Goal: Transaction & Acquisition: Purchase product/service

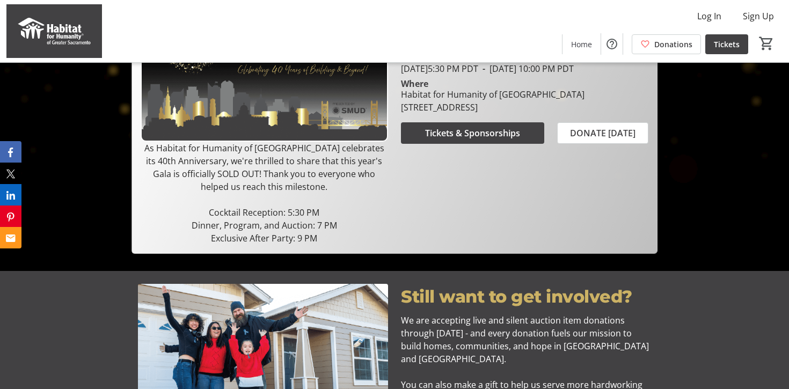
scroll to position [253, 0]
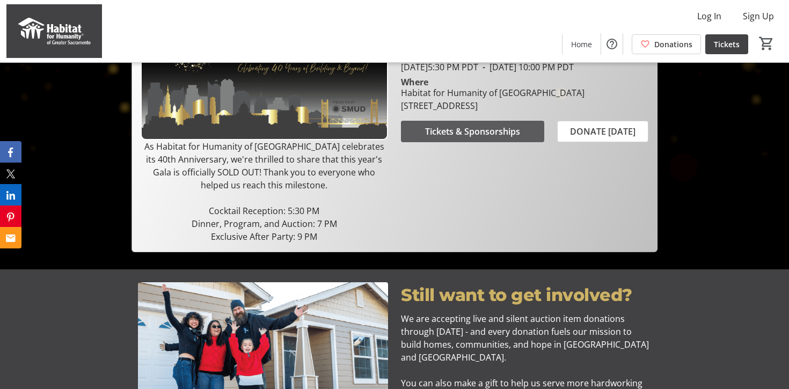
click at [485, 138] on span "Tickets & Sponsorships" at bounding box center [472, 131] width 95 height 13
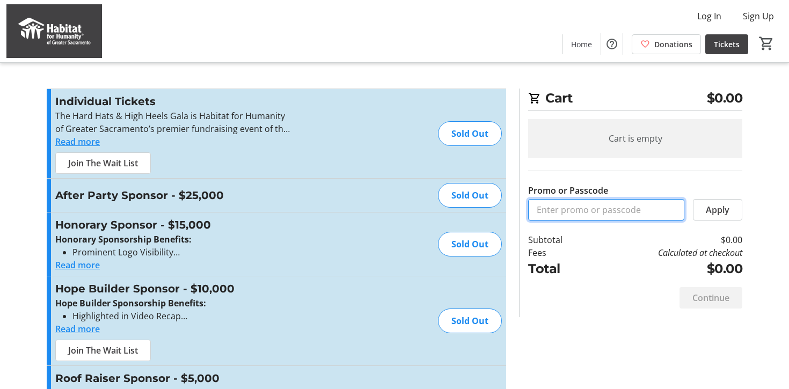
click at [558, 214] on input "Promo or Passcode" at bounding box center [606, 209] width 156 height 21
paste input "PrettyPlease"
type input "PrettyPlease"
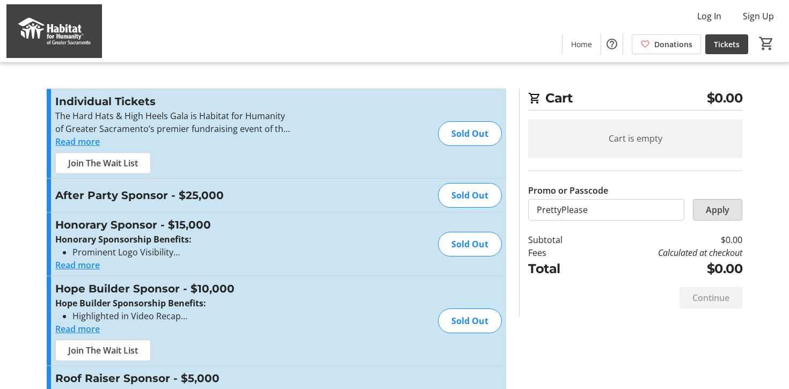
click at [716, 207] on span "Apply" at bounding box center [718, 209] width 24 height 13
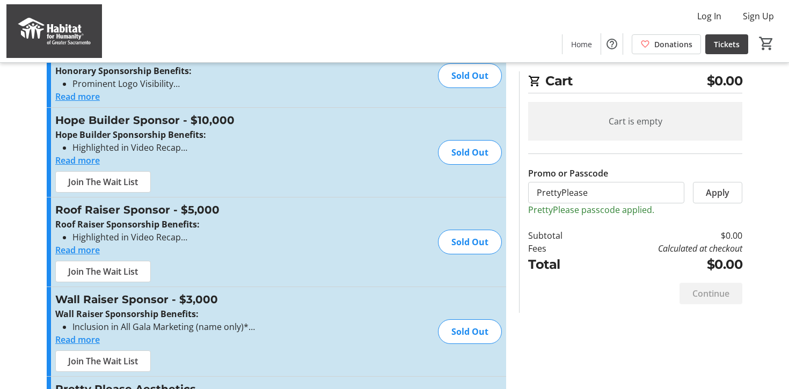
scroll to position [232, 0]
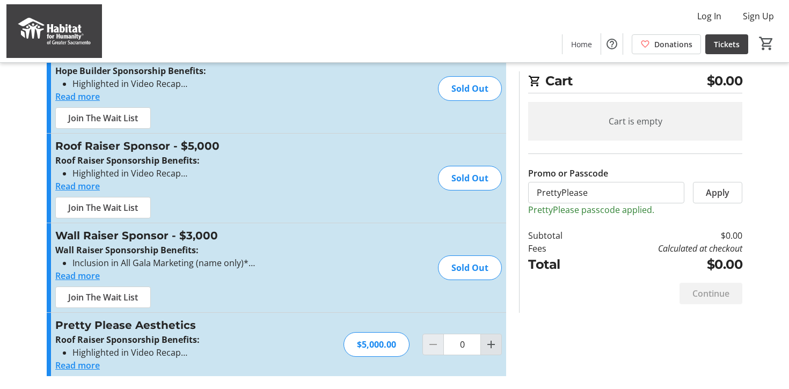
click at [492, 348] on mat-icon "Increment by one" at bounding box center [491, 344] width 13 height 13
type input "1"
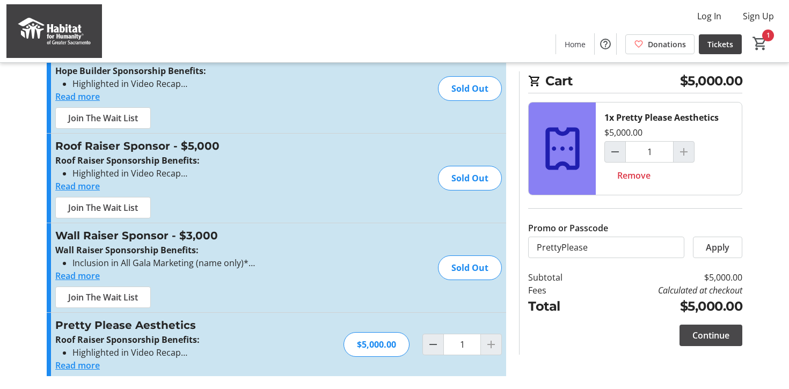
click at [719, 336] on span "Continue" at bounding box center [710, 335] width 37 height 13
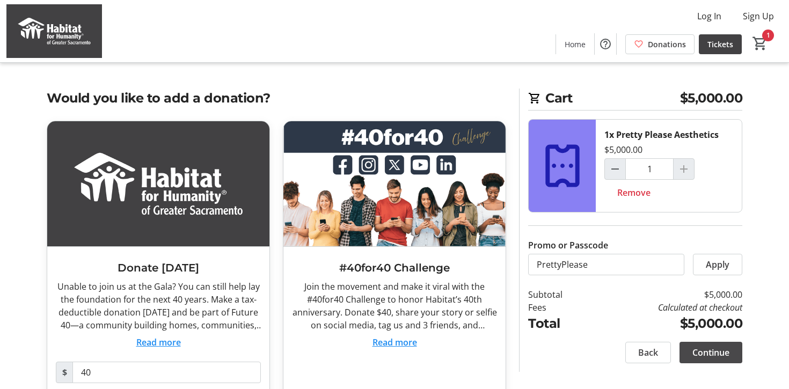
click at [719, 351] on span "Continue" at bounding box center [710, 352] width 37 height 13
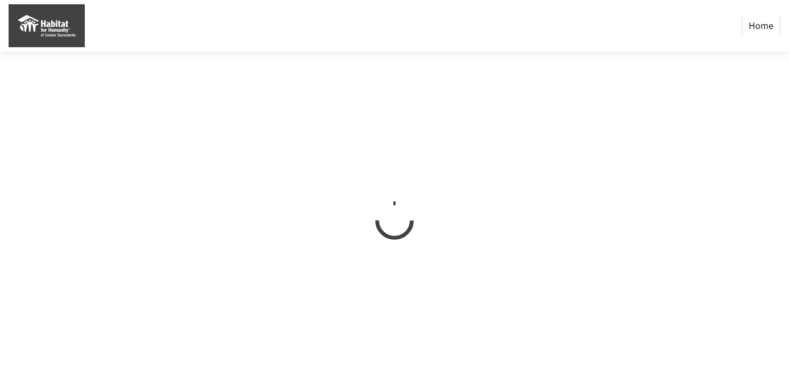
select select "US"
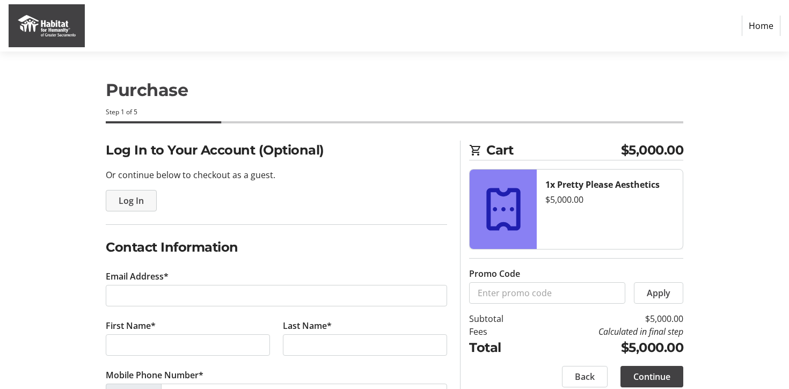
click at [129, 199] on span "Log In" at bounding box center [131, 200] width 25 height 13
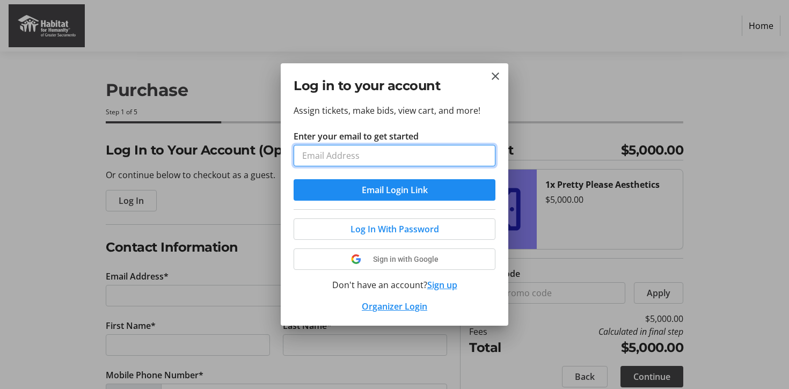
click at [332, 157] on input "Enter your email to get started" at bounding box center [395, 155] width 202 height 21
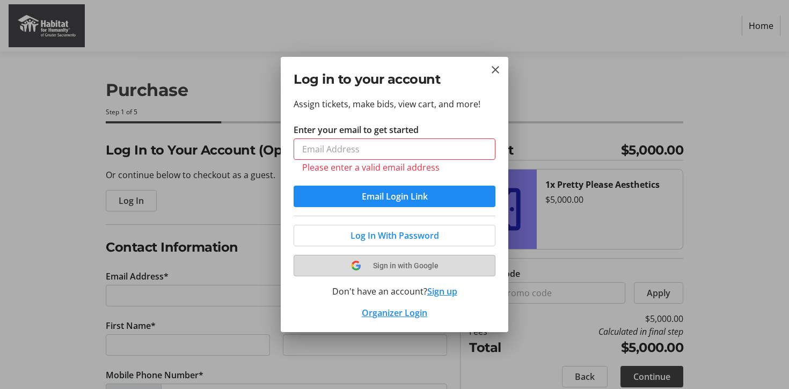
click at [399, 255] on button "Sign in with Google" at bounding box center [395, 265] width 202 height 21
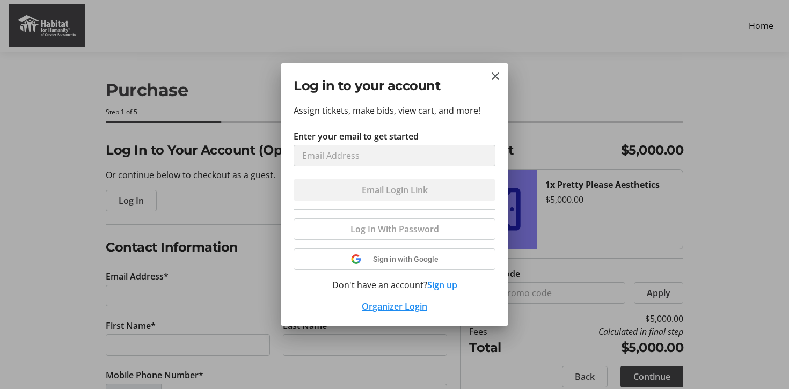
select select "US"
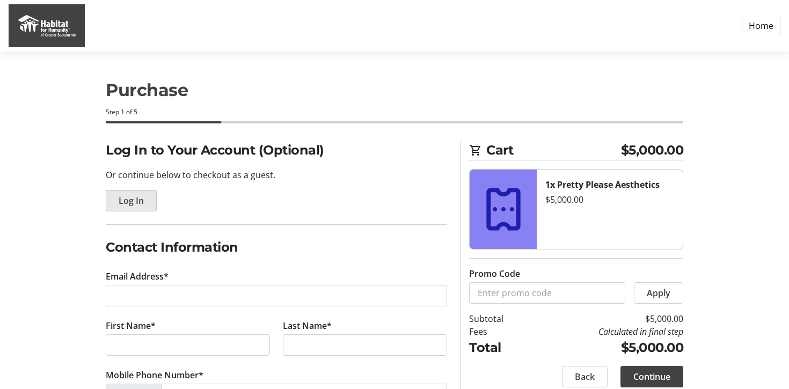
type input "[PERSON_NAME][EMAIL_ADDRESS][DOMAIN_NAME]"
type input "[PERSON_NAME]"
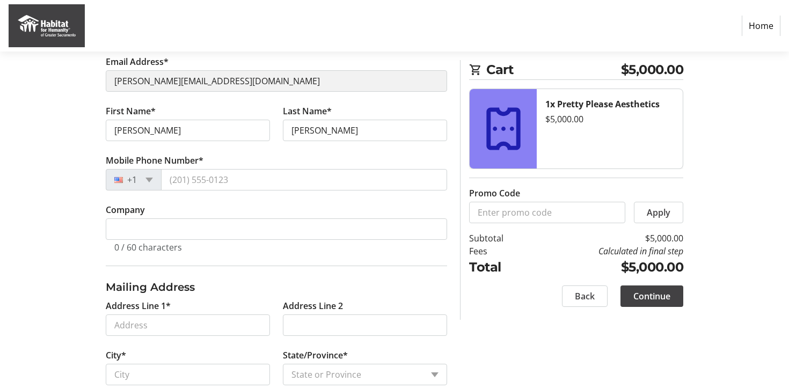
scroll to position [134, 0]
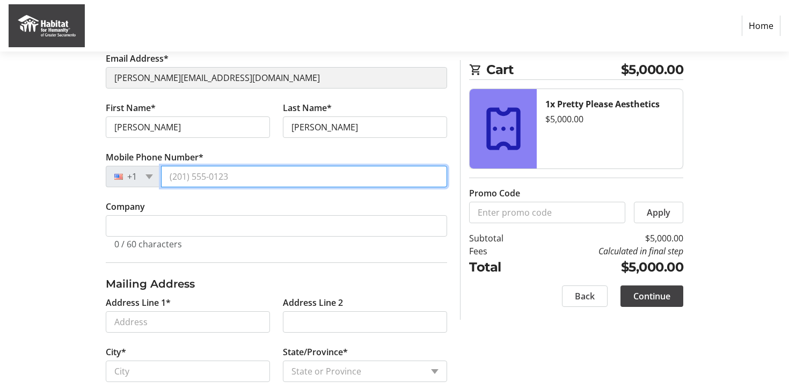
click at [208, 175] on input "Mobile Phone Number*" at bounding box center [304, 176] width 286 height 21
type input "[PHONE_NUMBER]"
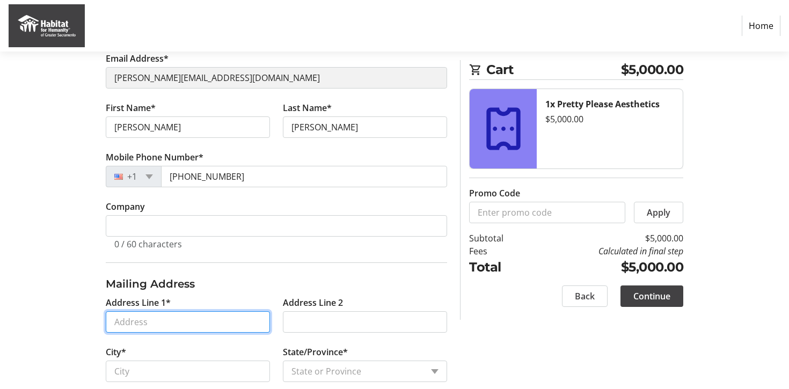
type input "[STREET_ADDRESS][PERSON_NAME]"
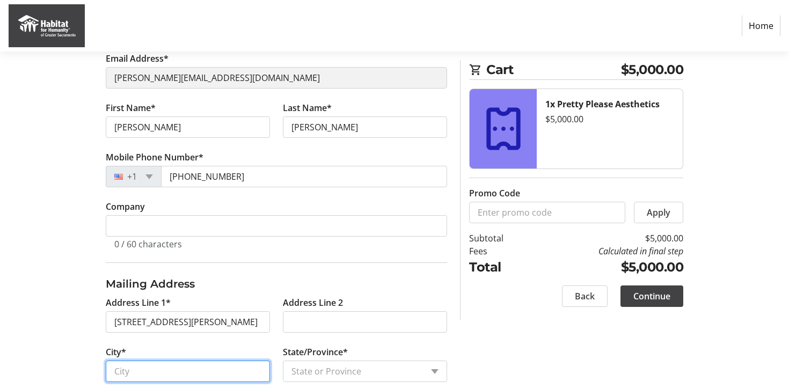
type input "SACRAMENTO"
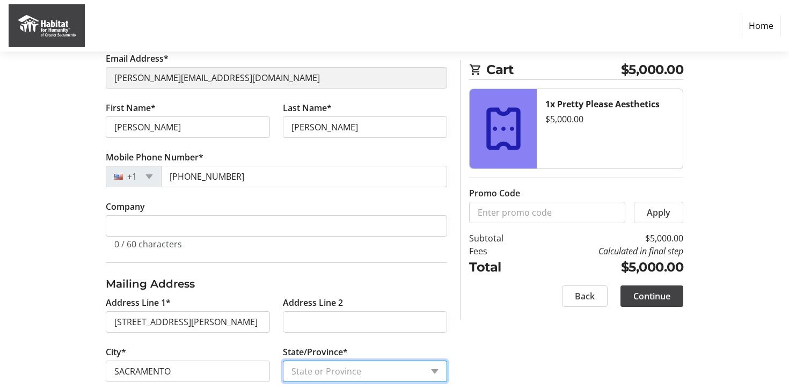
select select "CA"
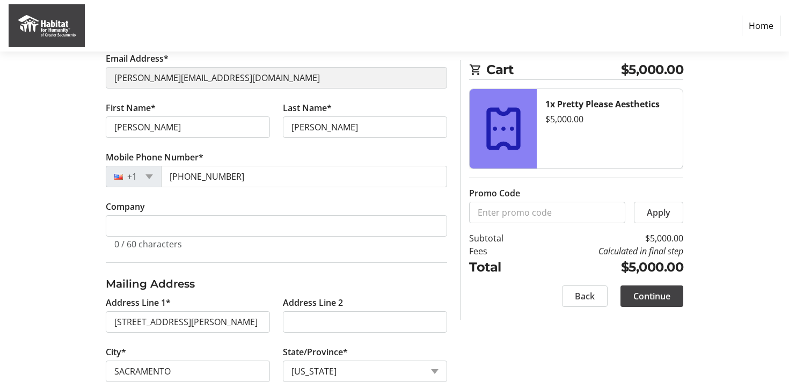
type input "95821"
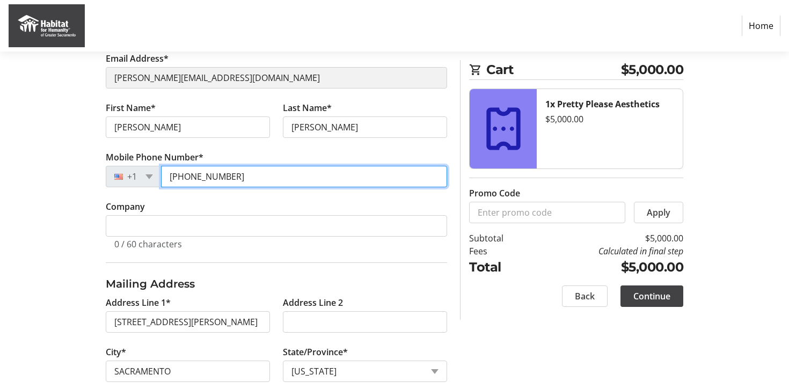
type input "[PHONE_NUMBER]"
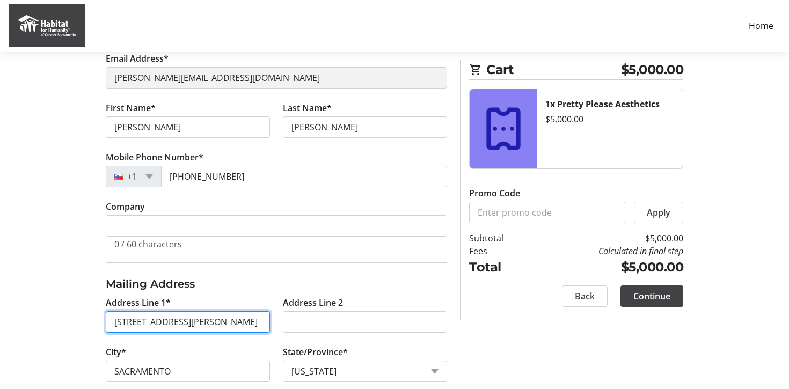
click at [182, 317] on input "[STREET_ADDRESS][PERSON_NAME]" at bounding box center [188, 321] width 164 height 21
type input "[STREET_ADDRESS]"
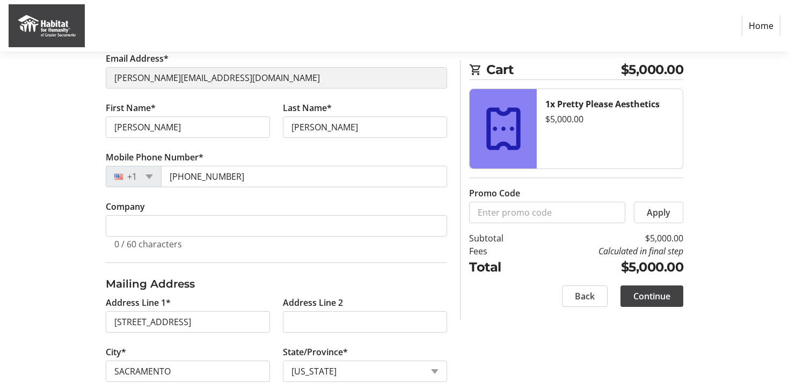
type input "[GEOGRAPHIC_DATA]"
type input "95819"
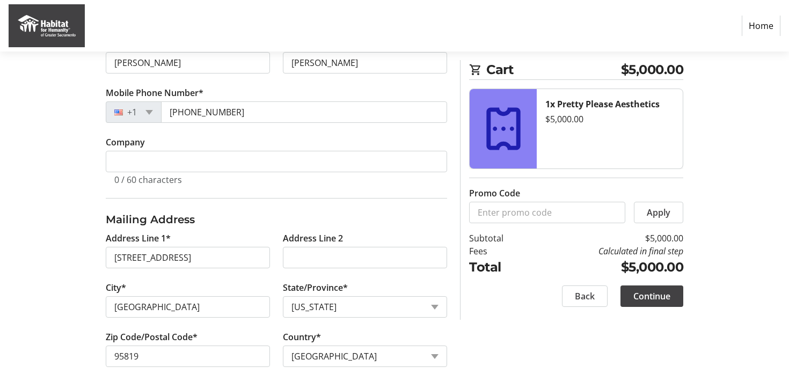
scroll to position [202, 0]
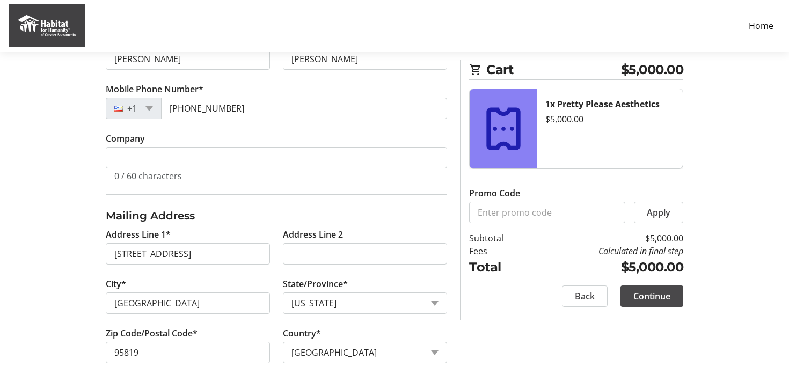
click at [653, 292] on span "Continue" at bounding box center [651, 296] width 37 height 13
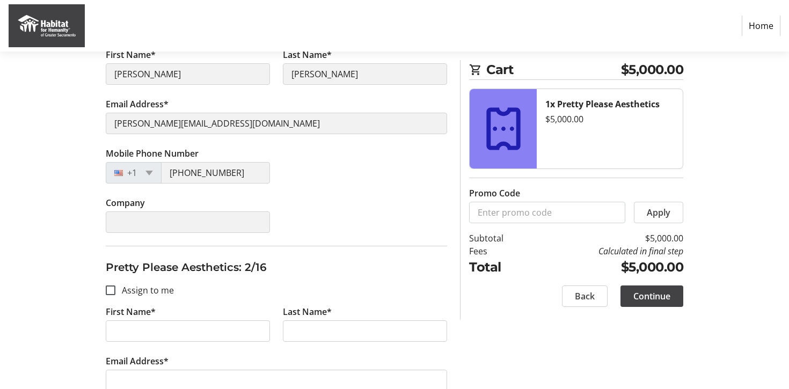
scroll to position [382, 0]
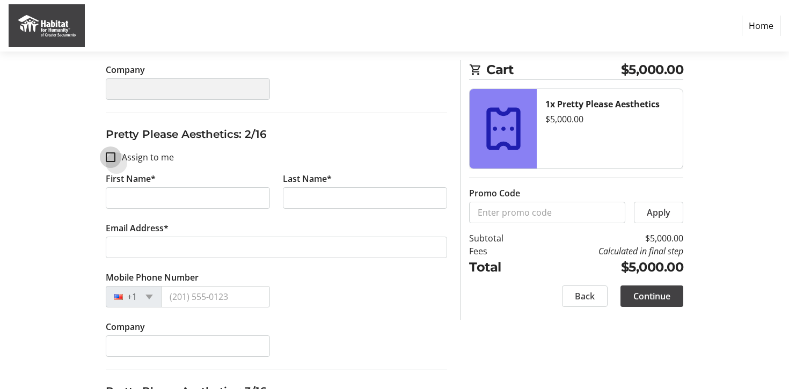
click at [112, 158] on input "Assign to me" at bounding box center [111, 157] width 10 height 10
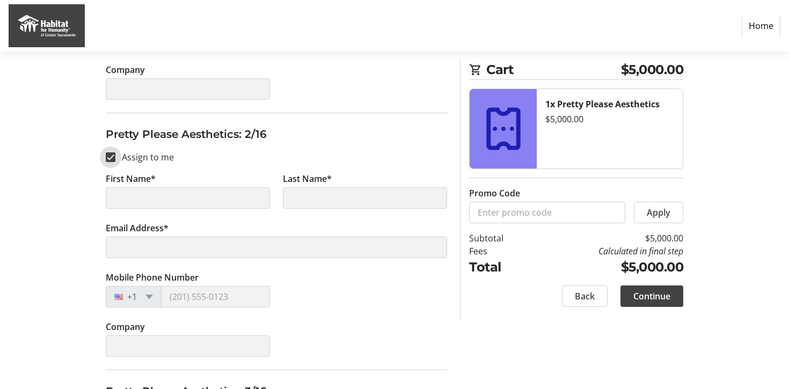
click at [112, 158] on input "Assign to me" at bounding box center [111, 157] width 10 height 10
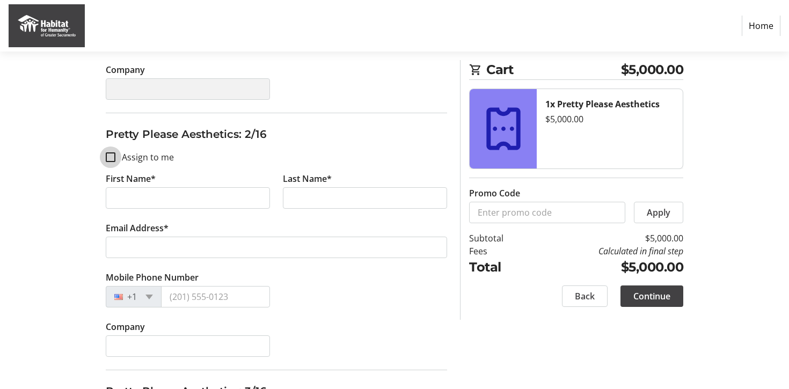
checkbox input "true"
type input "[PERSON_NAME]"
type input "[PERSON_NAME][EMAIL_ADDRESS][DOMAIN_NAME]"
type input "[PHONE_NUMBER]"
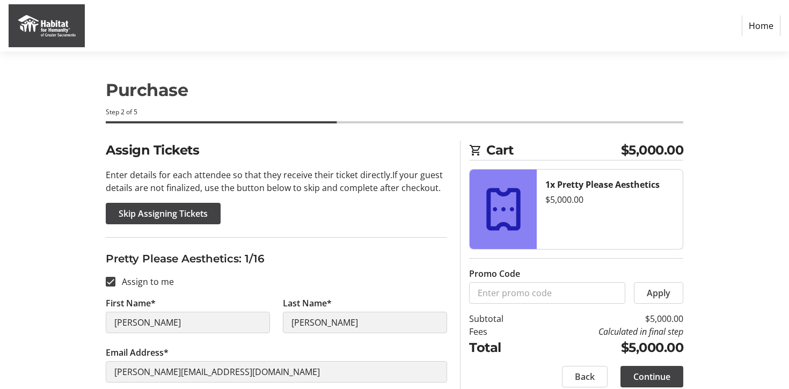
scroll to position [28, 0]
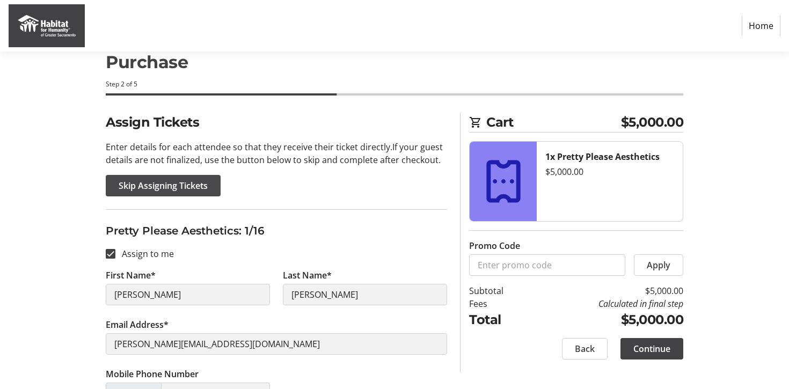
click at [163, 185] on span "Skip Assigning Tickets" at bounding box center [163, 185] width 89 height 13
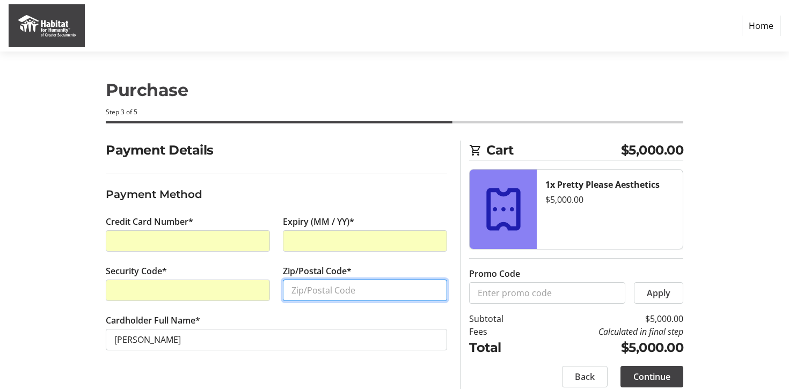
click at [330, 297] on input "Zip/Postal Code*" at bounding box center [365, 290] width 164 height 21
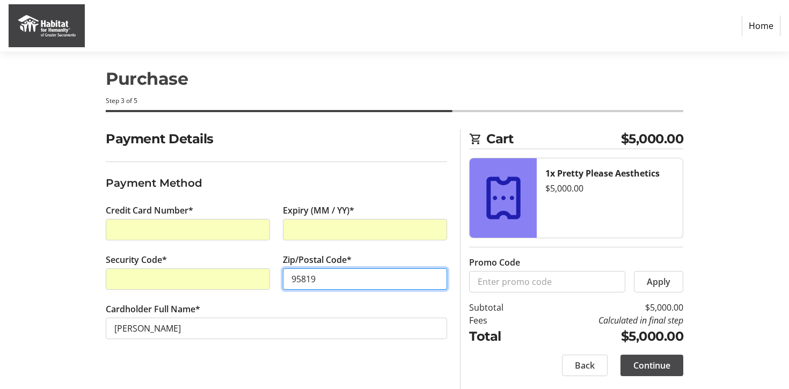
type input "95819"
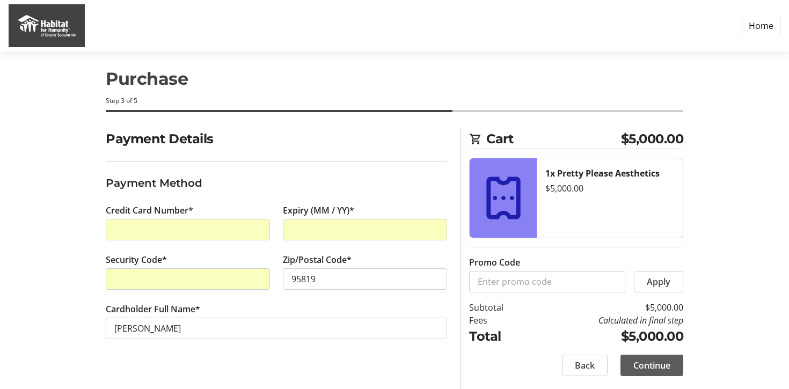
click at [647, 371] on span "Continue" at bounding box center [651, 365] width 37 height 13
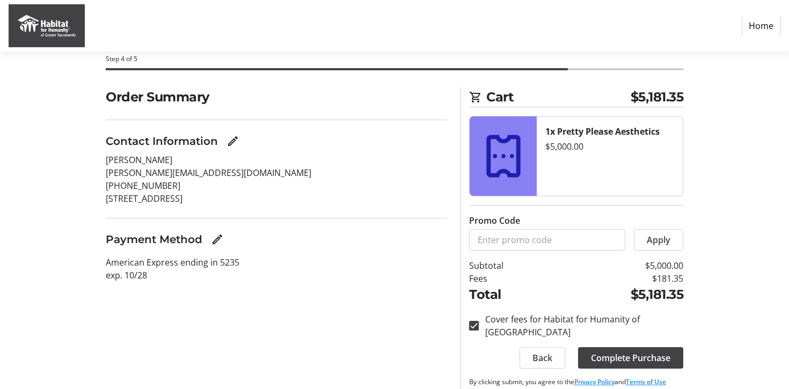
scroll to position [74, 0]
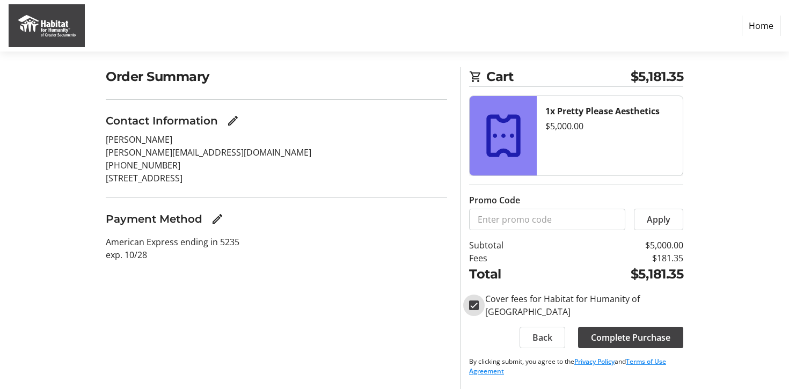
click at [478, 308] on input "Cover fees for Habitat for Humanity of [GEOGRAPHIC_DATA]" at bounding box center [474, 306] width 10 height 10
checkbox input "false"
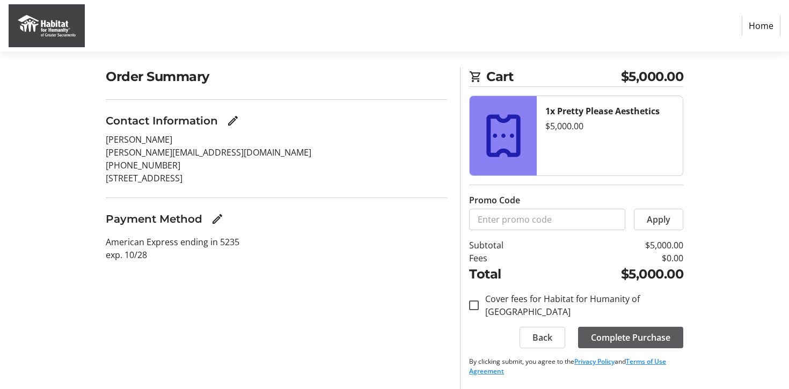
click at [616, 338] on span "Complete Purchase" at bounding box center [630, 337] width 79 height 13
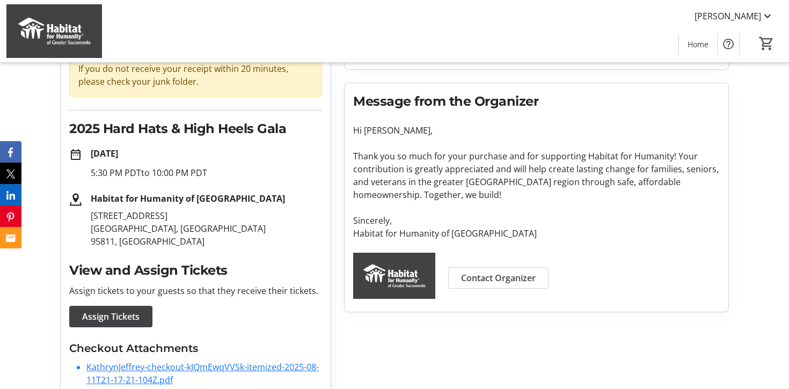
scroll to position [136, 0]
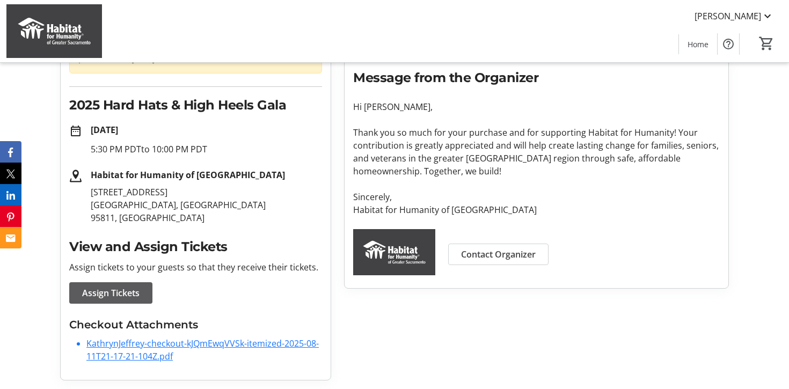
click at [120, 297] on span "Assign Tickets" at bounding box center [110, 293] width 57 height 13
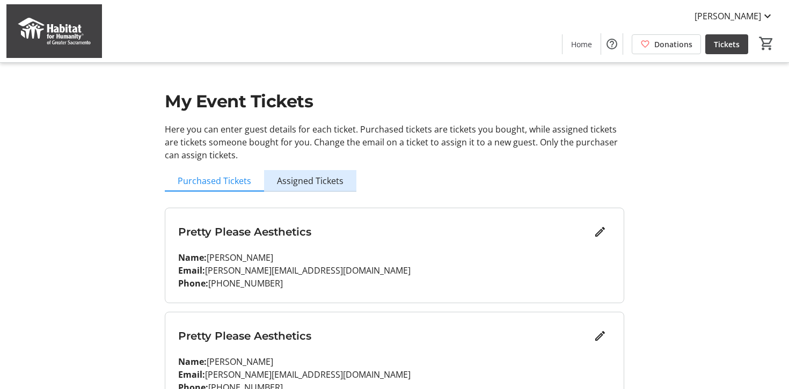
click at [318, 180] on span "Assigned Tickets" at bounding box center [310, 181] width 67 height 9
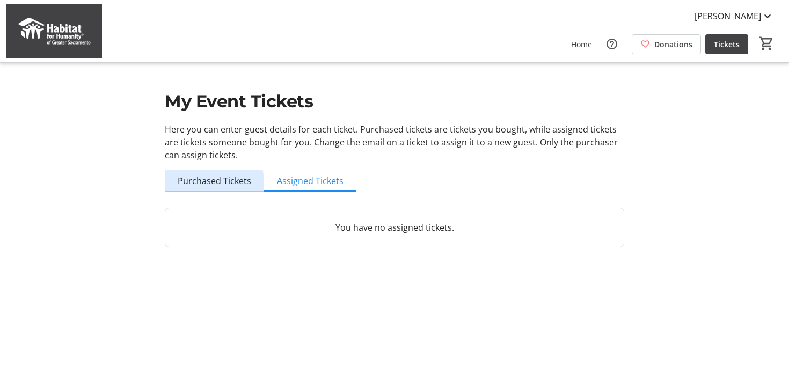
click at [207, 183] on span "Purchased Tickets" at bounding box center [215, 181] width 74 height 9
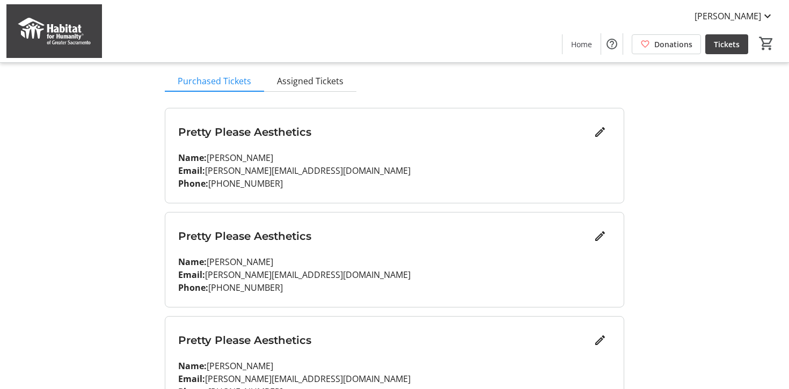
scroll to position [103, 0]
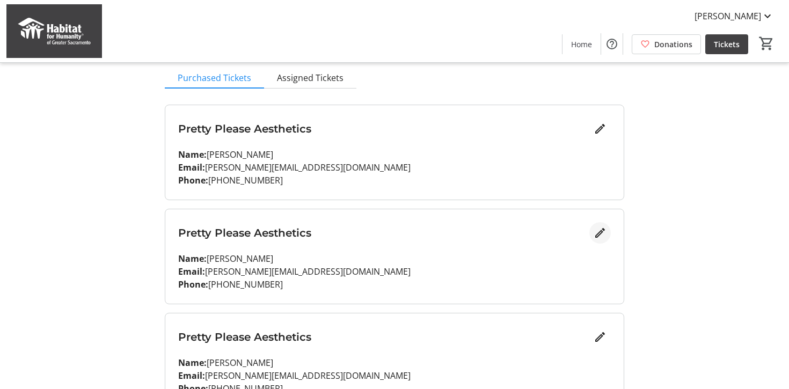
click at [604, 231] on mat-icon "Edit" at bounding box center [600, 232] width 13 height 13
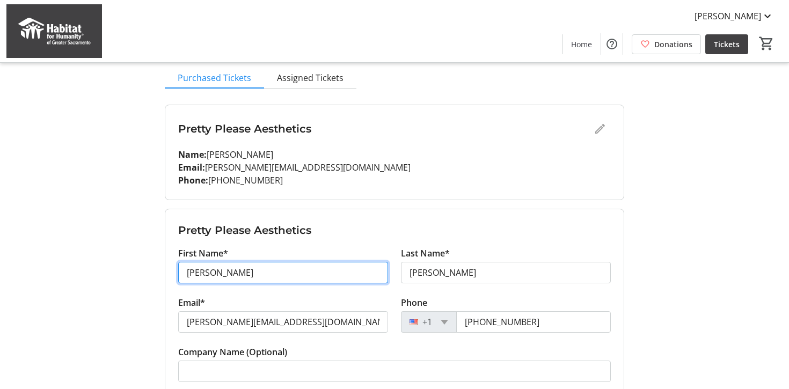
click at [252, 277] on input "[PERSON_NAME]" at bounding box center [283, 272] width 210 height 21
type input "[PERSON_NAME]"
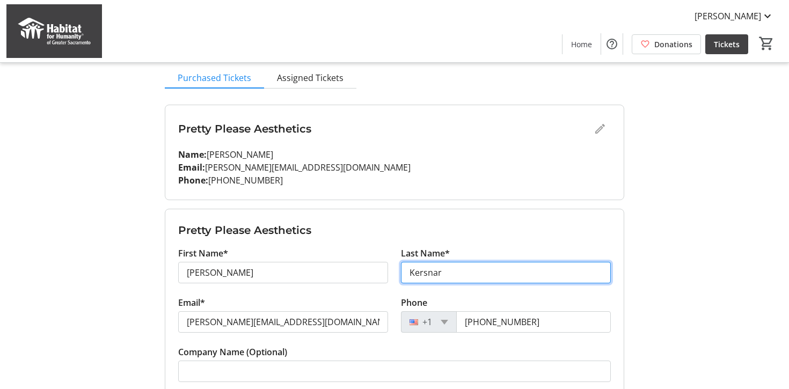
type input "Kersnar"
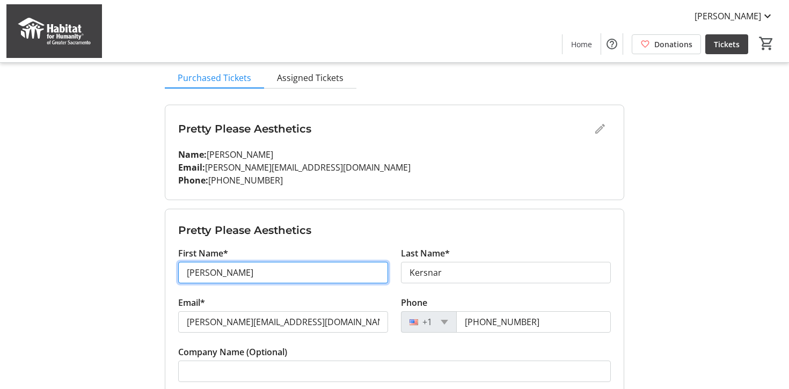
drag, startPoint x: 213, startPoint y: 274, endPoint x: 110, endPoint y: 273, distance: 102.5
type input "Heatgh"
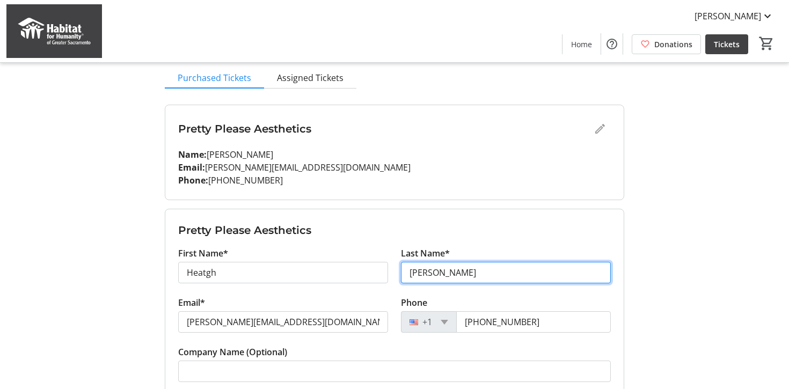
type input "[PERSON_NAME]"
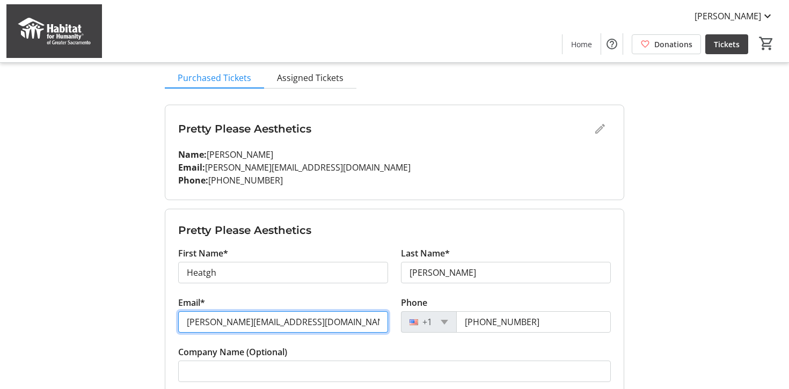
click at [231, 325] on input "[PERSON_NAME][EMAIL_ADDRESS][DOMAIN_NAME]" at bounding box center [283, 321] width 210 height 21
type input "heath"
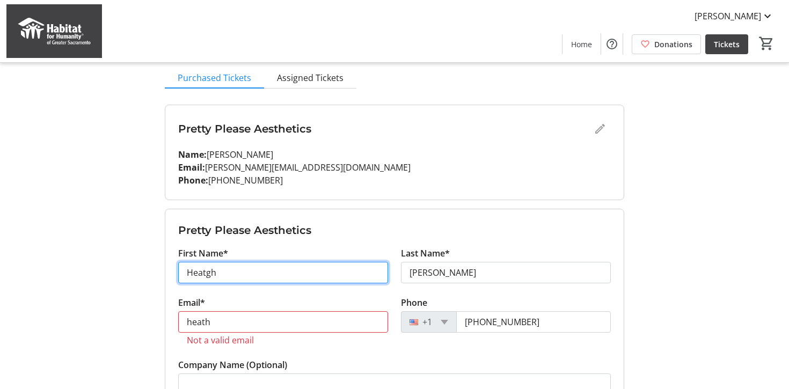
click at [209, 276] on input "Heatgh" at bounding box center [283, 272] width 210 height 21
type input "Heath"
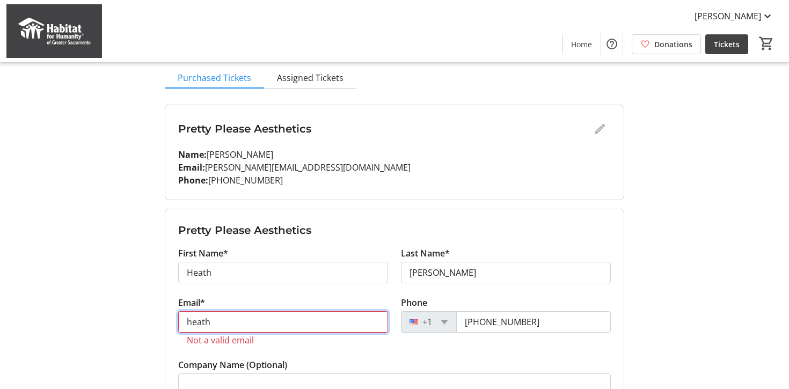
click at [224, 315] on input "heath" at bounding box center [283, 321] width 210 height 21
click at [231, 331] on input "heath" at bounding box center [283, 321] width 210 height 21
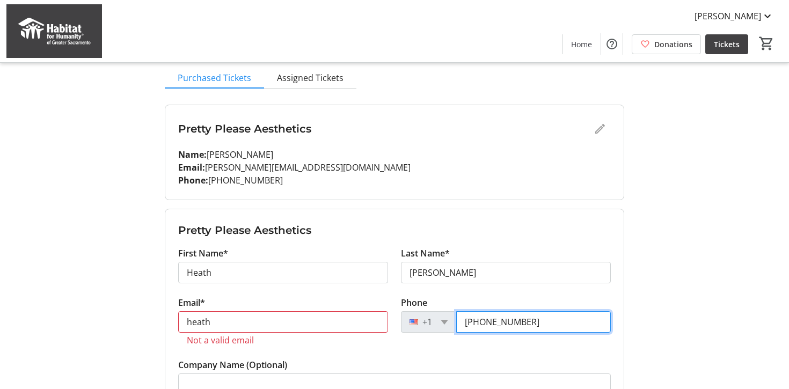
click at [492, 326] on input "[PHONE_NUMBER]" at bounding box center [533, 321] width 155 height 21
type input "[PHONE_NUMBER]"
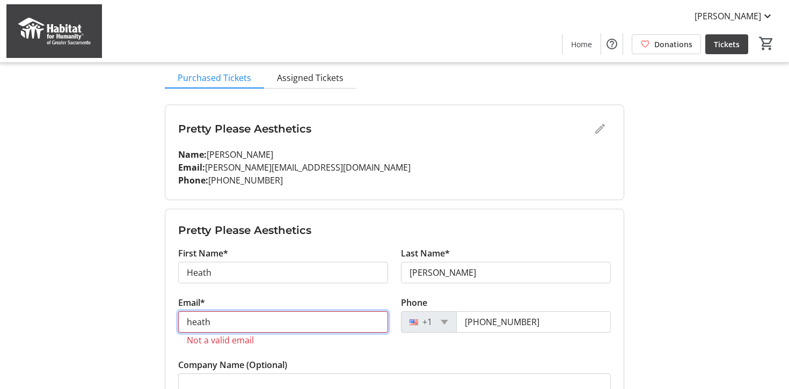
click at [360, 322] on input "heath" at bounding box center [283, 321] width 210 height 21
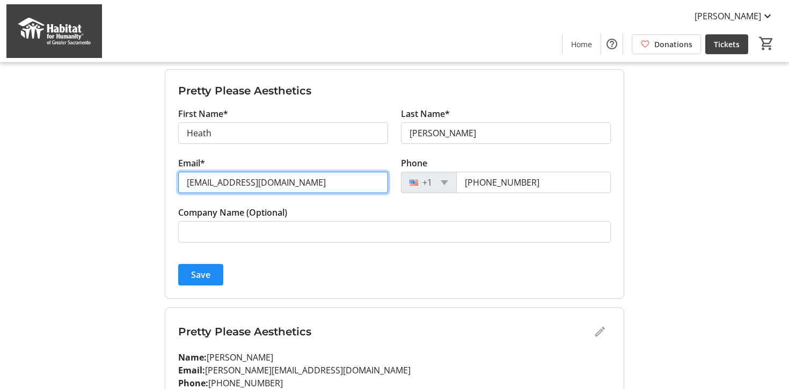
scroll to position [302, 0]
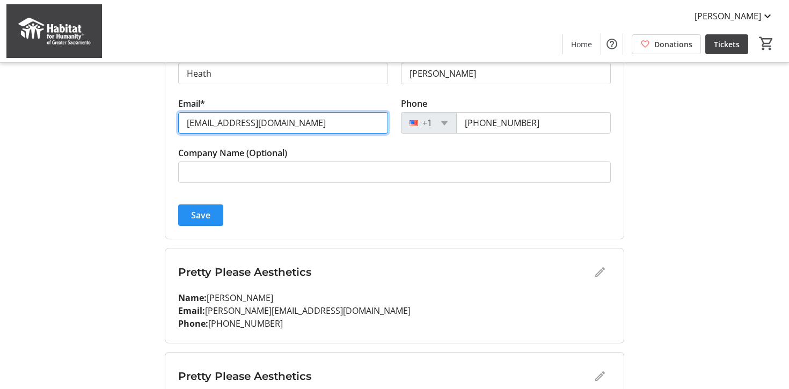
type input "[EMAIL_ADDRESS][DOMAIN_NAME]"
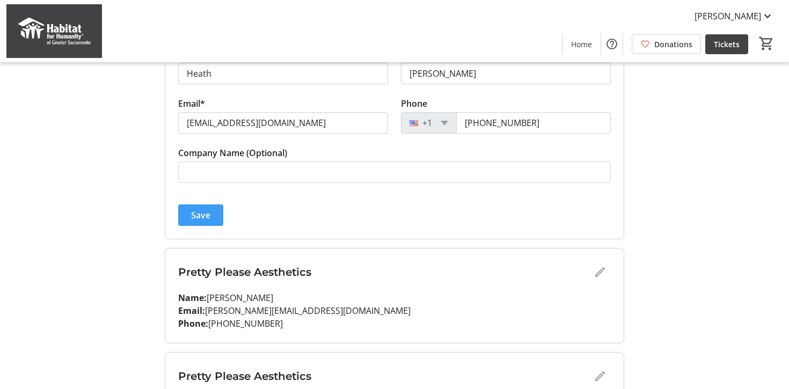
click at [199, 216] on span "Save" at bounding box center [200, 215] width 19 height 13
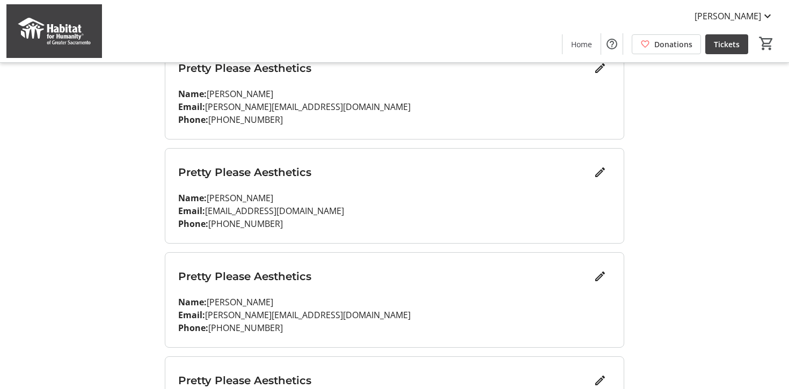
scroll to position [163, 0]
click at [602, 279] on mat-icon "Edit" at bounding box center [600, 276] width 13 height 13
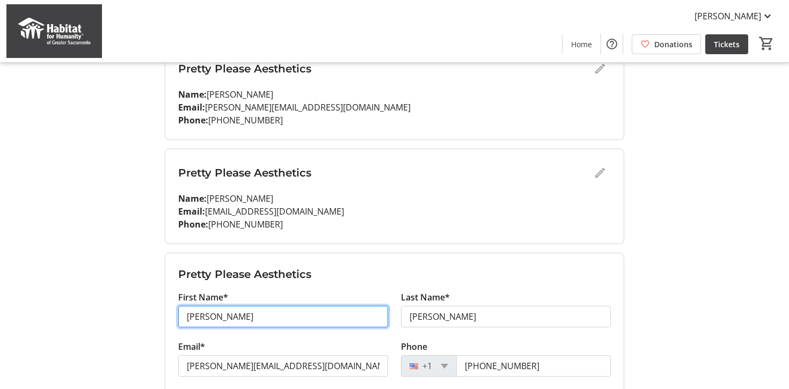
click at [239, 325] on input "[PERSON_NAME]" at bounding box center [283, 316] width 210 height 21
type input "April"
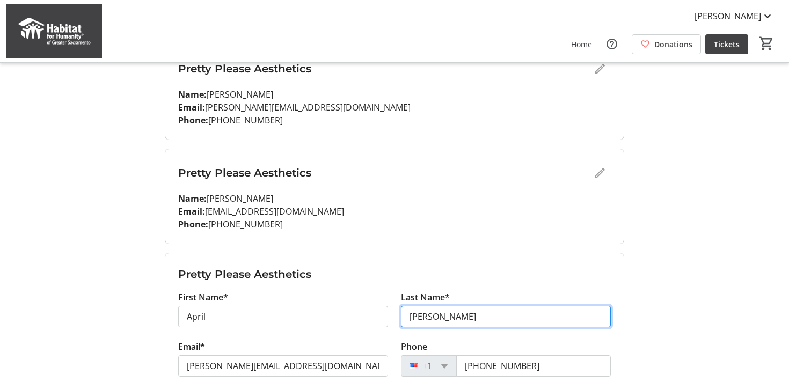
type input "[PERSON_NAME]"
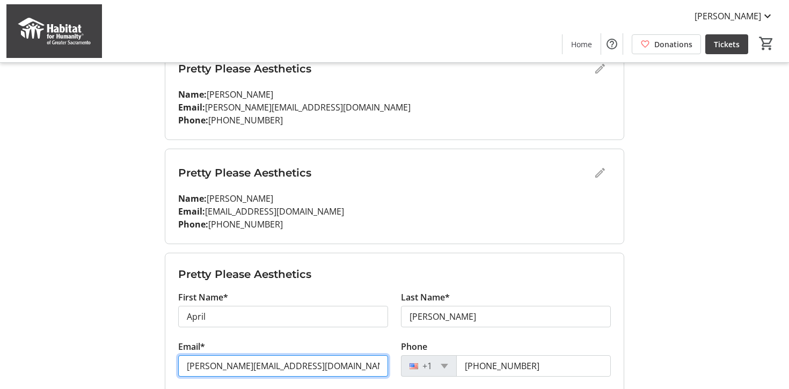
click at [238, 366] on input "[PERSON_NAME][EMAIL_ADDRESS][DOMAIN_NAME]" at bounding box center [283, 365] width 210 height 21
type input "[EMAIL_ADDRESS][PERSON_NAME][DOMAIN_NAME]"
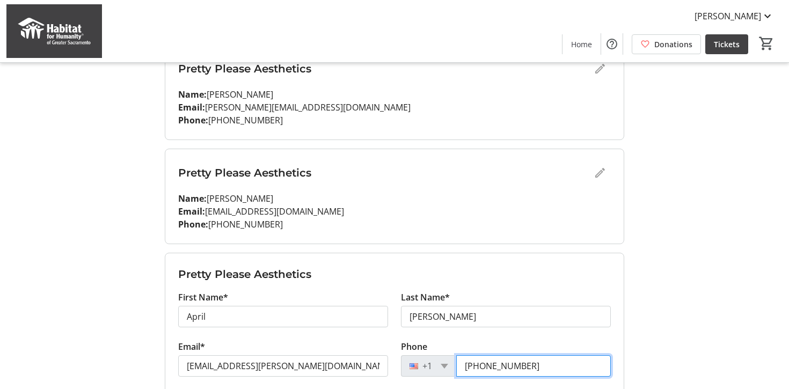
click at [539, 367] on input "[PHONE_NUMBER]" at bounding box center [533, 365] width 155 height 21
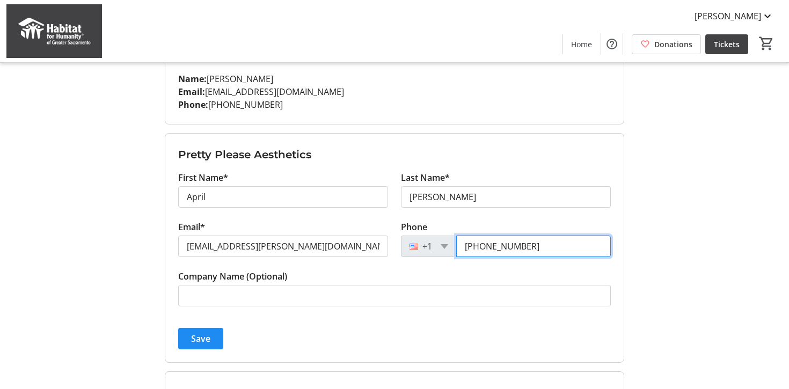
scroll to position [350, 0]
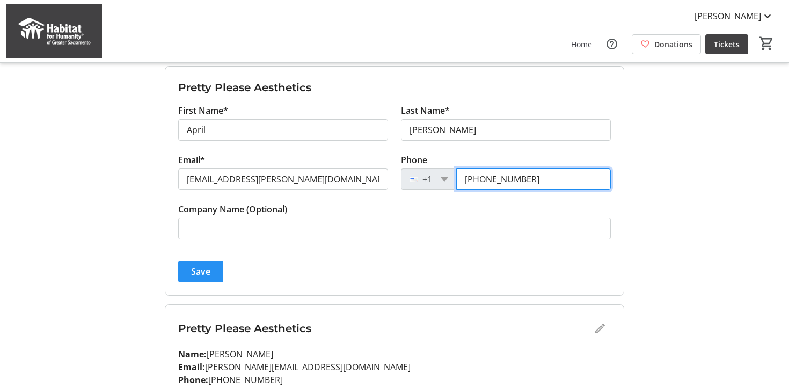
type input "[PHONE_NUMBER]"
click at [206, 273] on span "Save" at bounding box center [200, 271] width 19 height 13
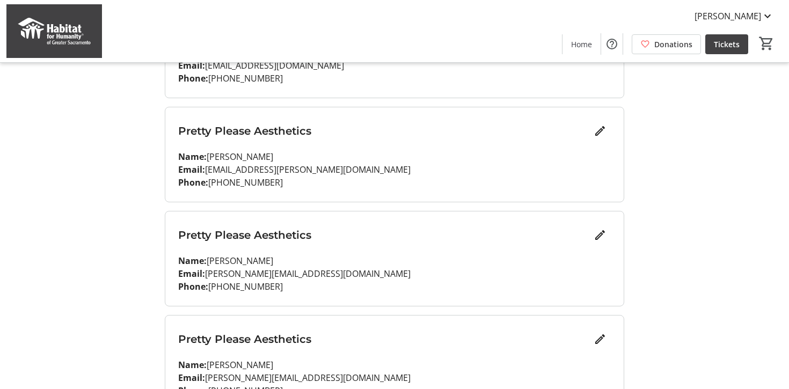
scroll to position [299, 0]
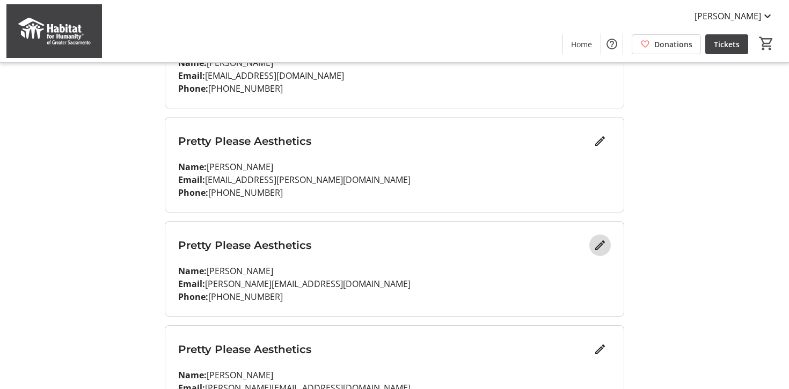
click at [597, 243] on mat-icon "Edit" at bounding box center [600, 245] width 13 height 13
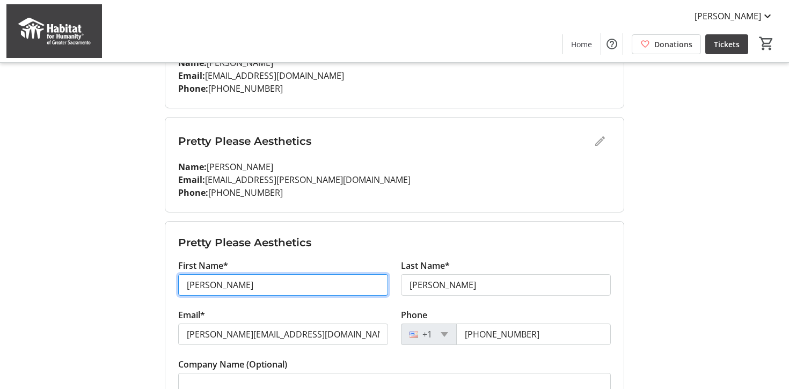
click at [251, 276] on input "[PERSON_NAME]" at bounding box center [283, 284] width 210 height 21
click at [250, 276] on input "[PERSON_NAME]" at bounding box center [283, 284] width 210 height 21
type input "[PERSON_NAME]"
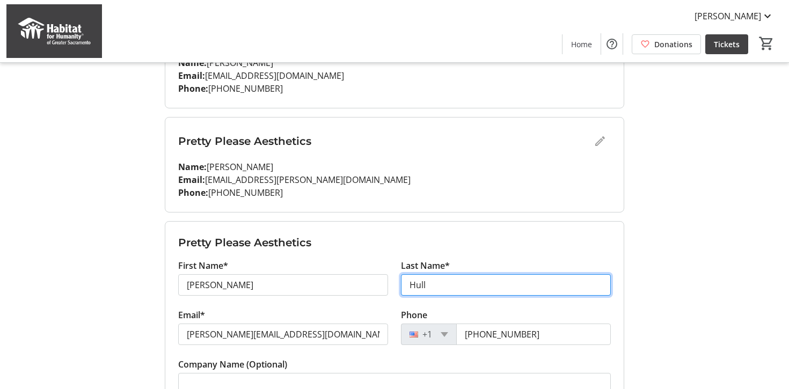
type input "Hull"
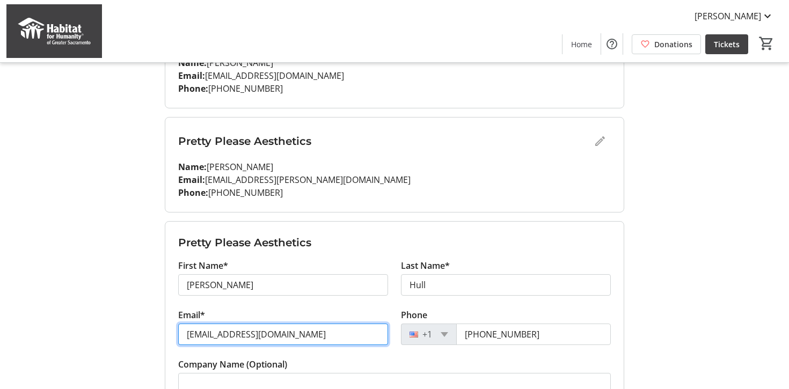
type input "[EMAIL_ADDRESS][DOMAIN_NAME]"
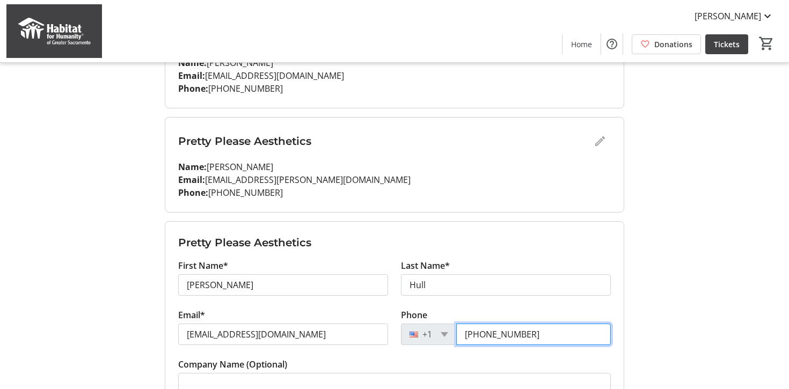
click at [533, 335] on input "[PHONE_NUMBER]" at bounding box center [533, 334] width 155 height 21
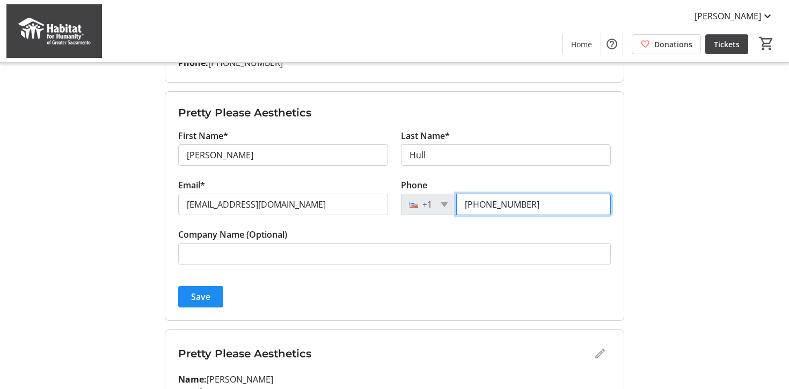
scroll to position [467, 0]
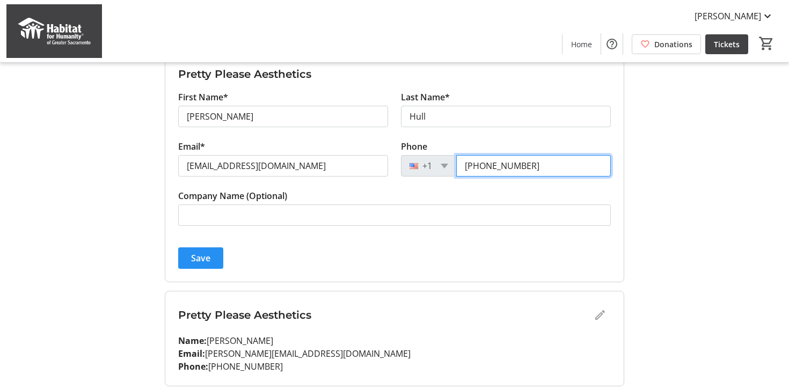
type input "[PHONE_NUMBER]"
click at [193, 259] on span "Save" at bounding box center [200, 258] width 19 height 13
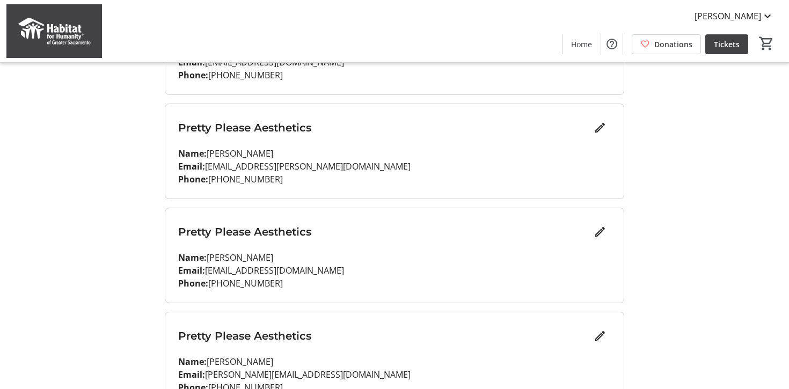
scroll to position [376, 0]
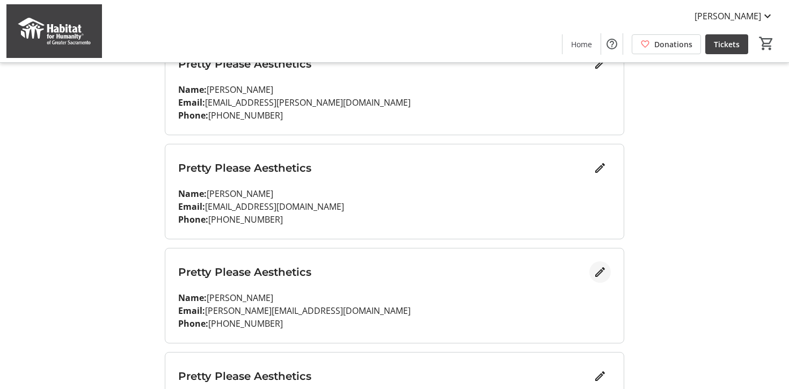
click at [601, 272] on mat-icon "Edit" at bounding box center [600, 272] width 13 height 13
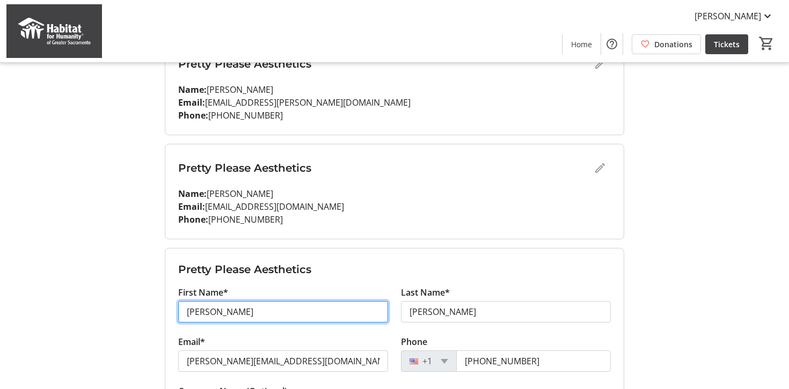
click at [324, 311] on input "[PERSON_NAME]" at bounding box center [283, 311] width 210 height 21
type input "Callista"
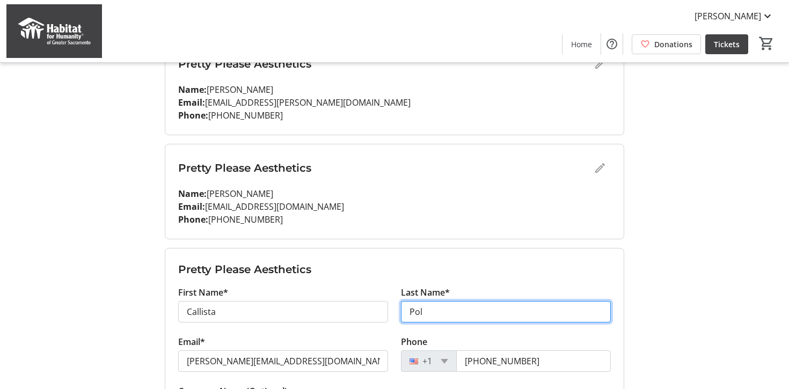
type input "[PERSON_NAME]"
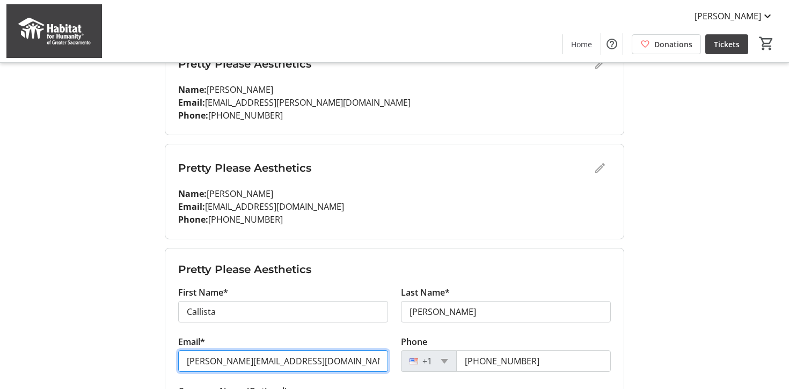
click at [322, 361] on input "[PERSON_NAME][EMAIL_ADDRESS][DOMAIN_NAME]" at bounding box center [283, 360] width 210 height 21
click at [208, 361] on input "[PERSON_NAME][EMAIL_ADDRESS][DOMAIN_NAME]" at bounding box center [283, 360] width 210 height 21
drag, startPoint x: 200, startPoint y: 362, endPoint x: 160, endPoint y: 362, distance: 40.3
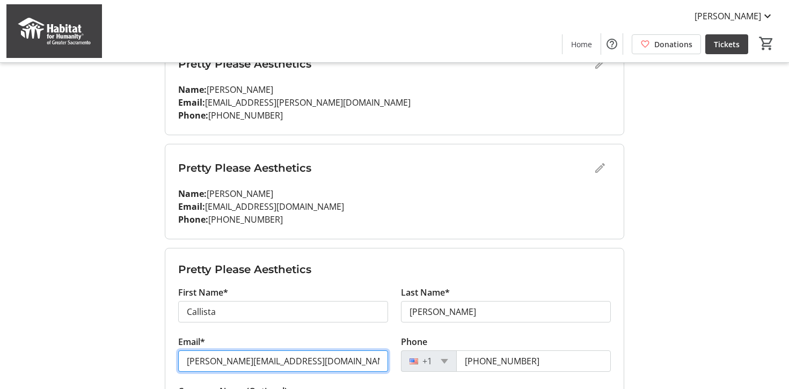
click at [160, 362] on div "My Event Tickets Here you can enter guest details for each ticket. Purchased ti…" at bounding box center [394, 332] width 472 height 1417
type input "[EMAIL_ADDRESS][DOMAIN_NAME]"
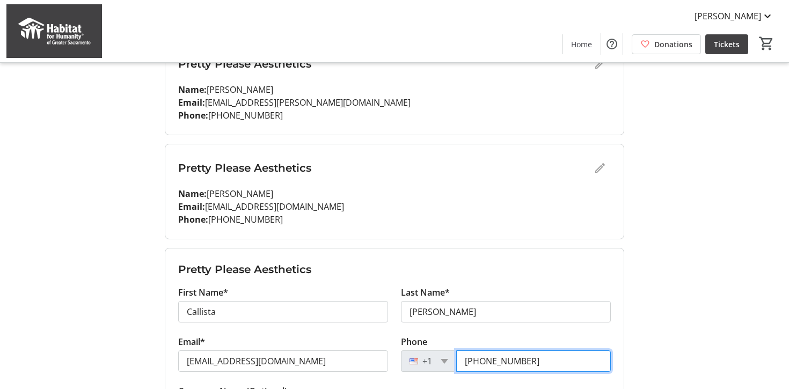
click at [537, 356] on input "[PHONE_NUMBER]" at bounding box center [533, 360] width 155 height 21
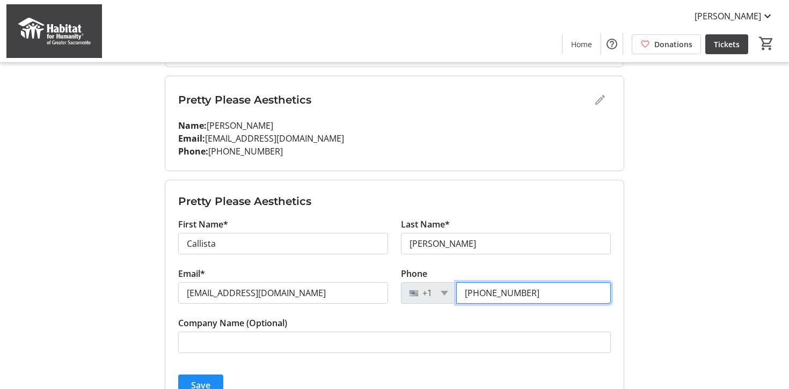
scroll to position [486, 0]
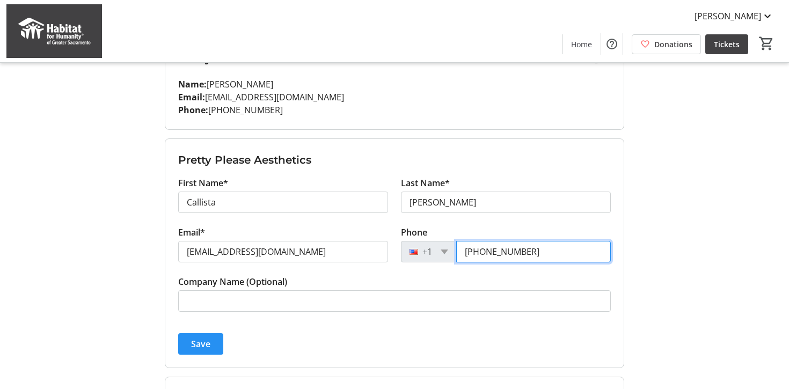
type input "[PHONE_NUMBER]"
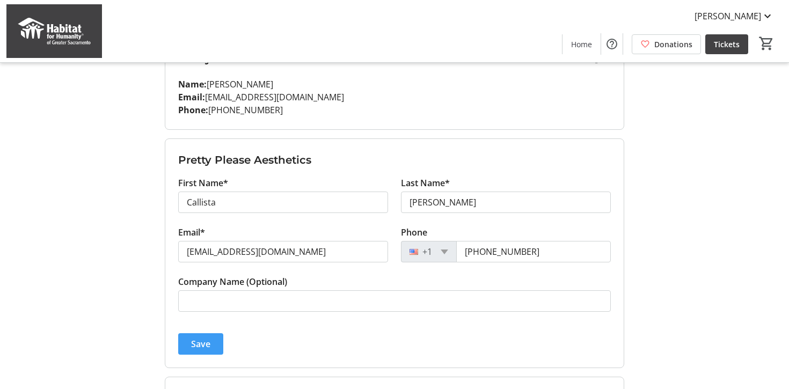
click at [202, 349] on span "Save" at bounding box center [200, 344] width 19 height 13
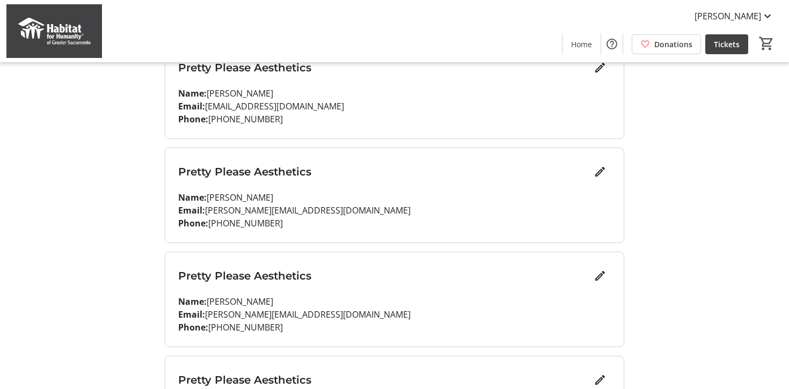
scroll to position [894, 0]
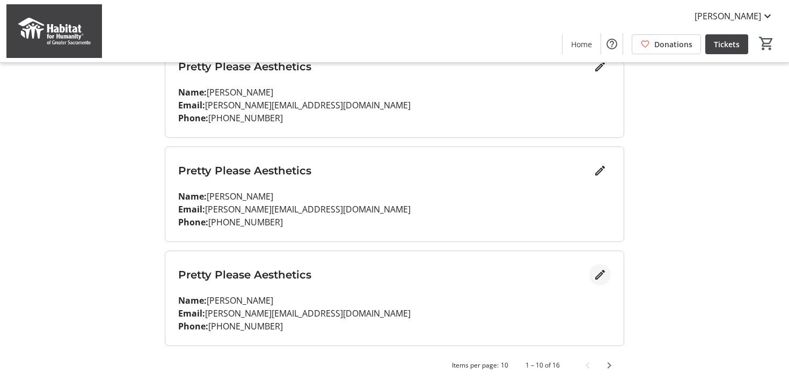
click at [602, 269] on mat-icon "Edit" at bounding box center [600, 274] width 13 height 13
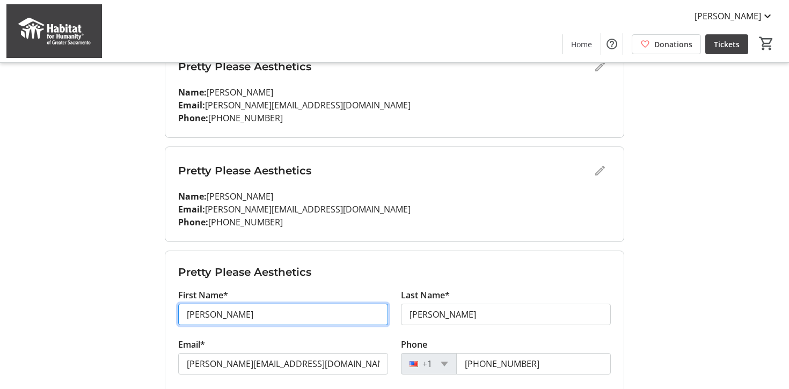
click at [229, 313] on input "[PERSON_NAME]" at bounding box center [283, 314] width 210 height 21
type input "[PERSON_NAME]"
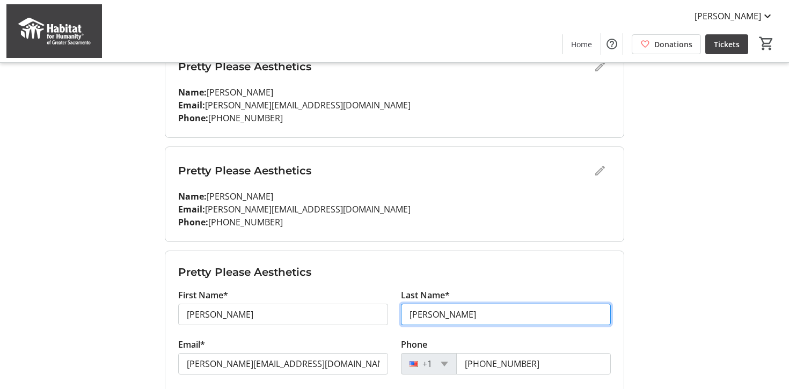
type input "M"
type input "[PERSON_NAME]"
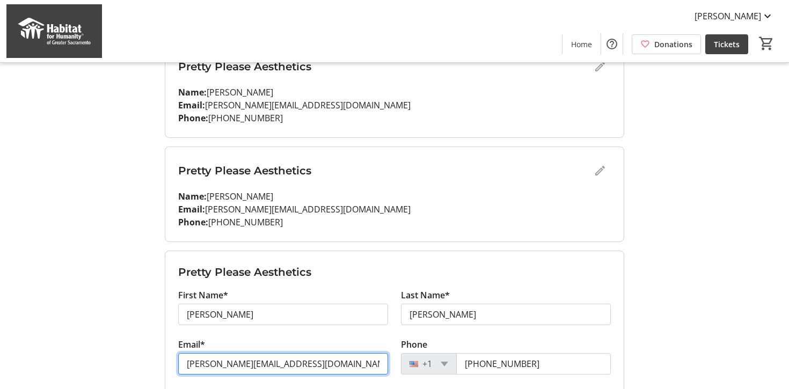
drag, startPoint x: 201, startPoint y: 365, endPoint x: 148, endPoint y: 363, distance: 53.2
type input "[PERSON_NAME][EMAIL_ADDRESS][DOMAIN_NAME]"
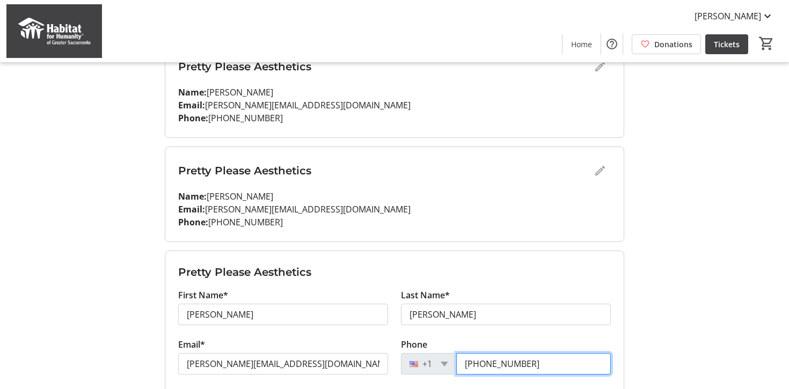
click at [496, 361] on input "[PHONE_NUMBER]" at bounding box center [533, 363] width 155 height 21
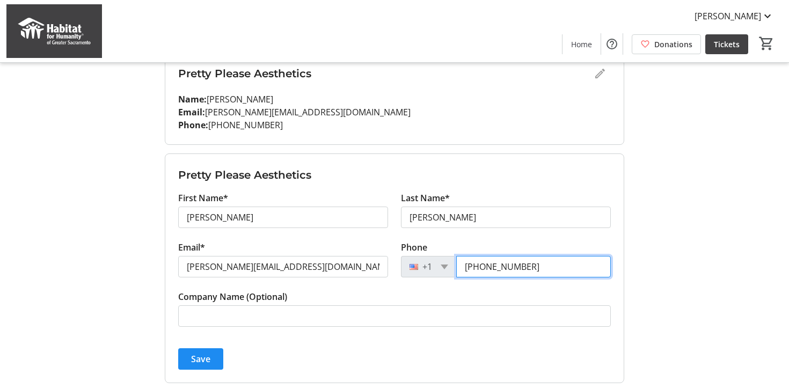
scroll to position [1028, 0]
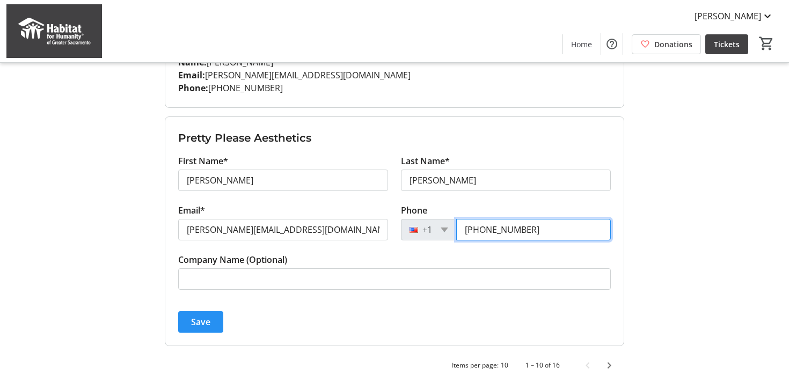
type input "[PHONE_NUMBER]"
click at [195, 318] on span "Save" at bounding box center [200, 322] width 19 height 13
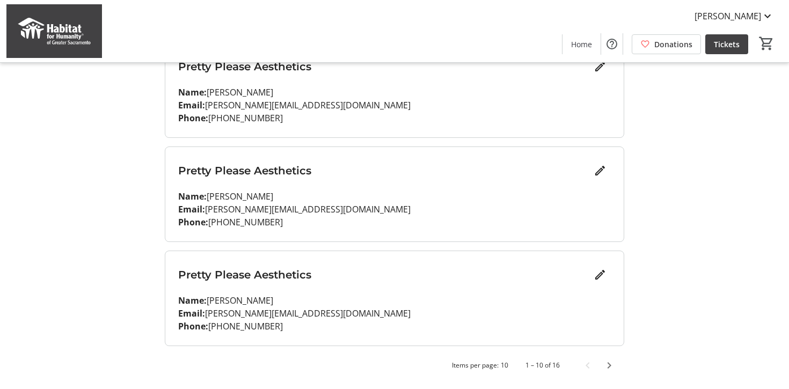
scroll to position [894, 0]
click at [597, 167] on mat-icon "Edit" at bounding box center [600, 170] width 13 height 13
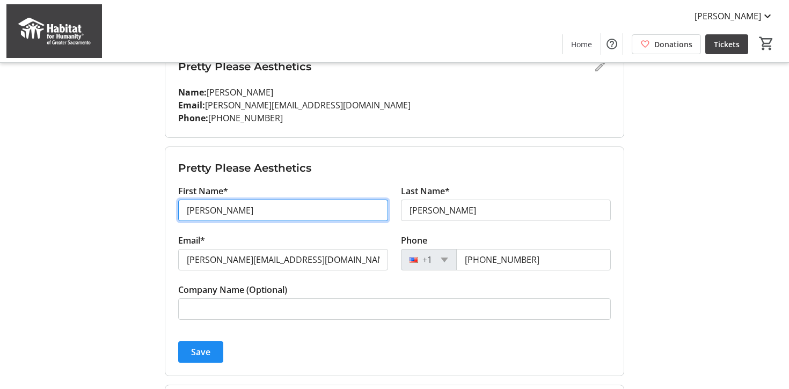
click at [236, 216] on input "[PERSON_NAME]" at bounding box center [283, 210] width 210 height 21
type input "[PERSON_NAME]"
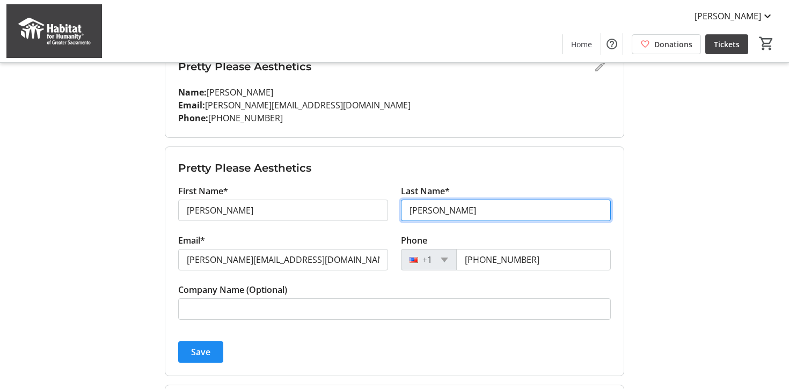
type input "[PERSON_NAME]"
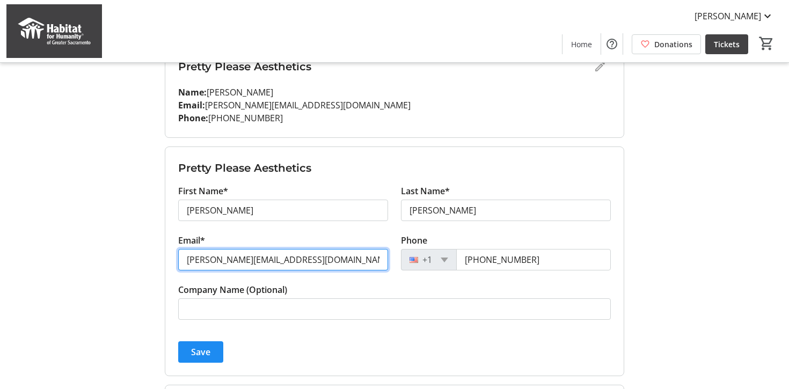
click at [196, 262] on input "[PERSON_NAME][EMAIL_ADDRESS][DOMAIN_NAME]" at bounding box center [283, 259] width 210 height 21
click at [207, 260] on input "[PERSON_NAME][EMAIL_ADDRESS][DOMAIN_NAME]" at bounding box center [283, 259] width 210 height 21
click at [203, 260] on input "[PERSON_NAME][EMAIL_ADDRESS][DOMAIN_NAME]" at bounding box center [283, 259] width 210 height 21
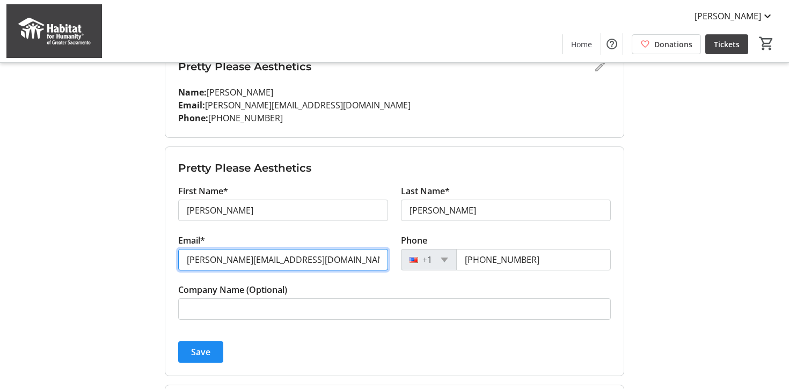
drag, startPoint x: 203, startPoint y: 260, endPoint x: 176, endPoint y: 260, distance: 27.9
click at [176, 260] on div "Email* [PERSON_NAME][EMAIL_ADDRESS][DOMAIN_NAME]" at bounding box center [283, 258] width 223 height 49
type input "[PERSON_NAME][EMAIL_ADDRESS][DOMAIN_NAME]"
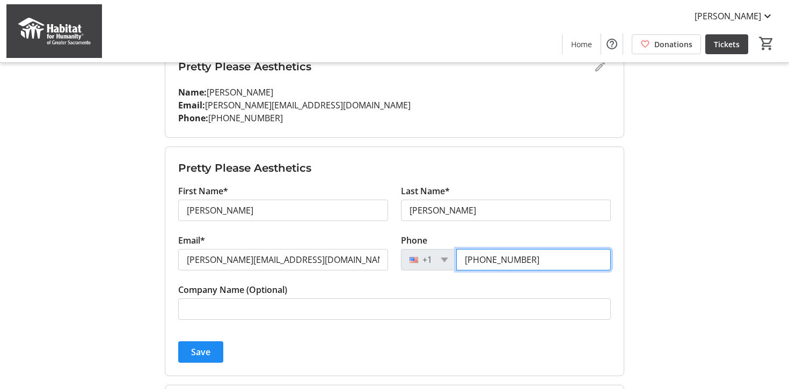
click at [509, 261] on input "[PHONE_NUMBER]" at bounding box center [533, 259] width 155 height 21
type input "[PHONE_NUMBER]"
click at [207, 352] on span "Save" at bounding box center [200, 352] width 19 height 13
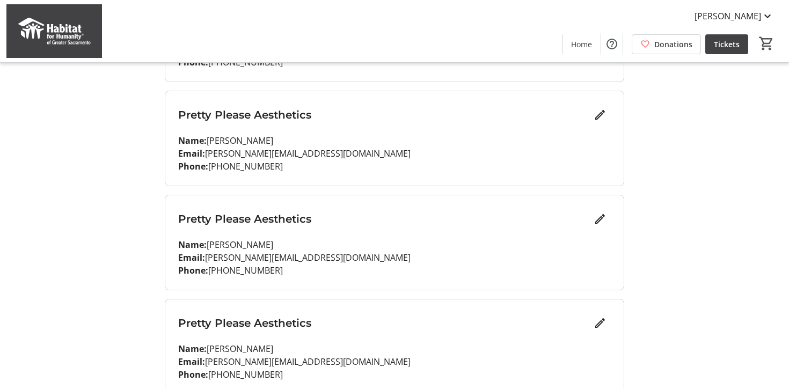
scroll to position [835, 0]
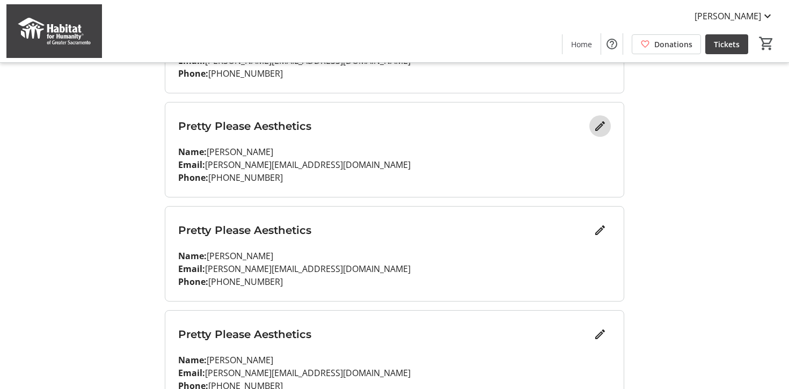
click at [601, 125] on mat-icon "Edit" at bounding box center [600, 126] width 13 height 13
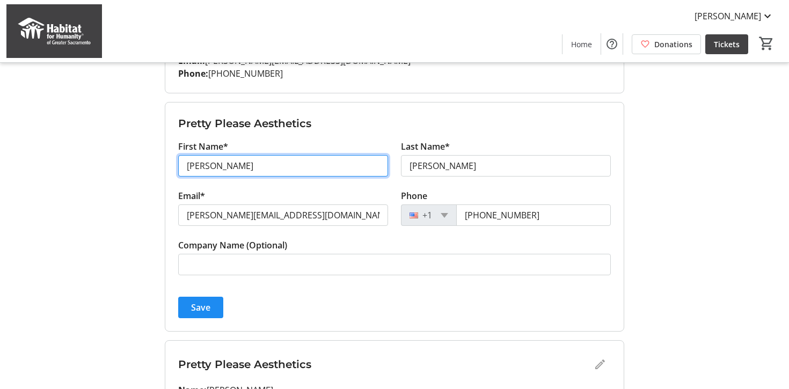
click at [234, 169] on input "[PERSON_NAME]" at bounding box center [283, 165] width 210 height 21
type input "[PERSON_NAME]"
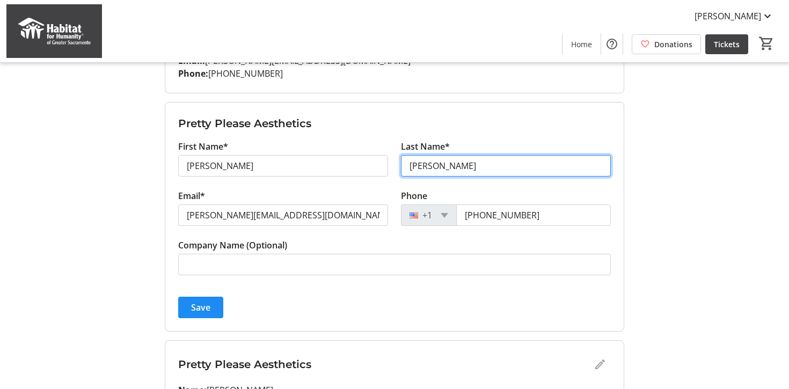
type input "[PERSON_NAME]"
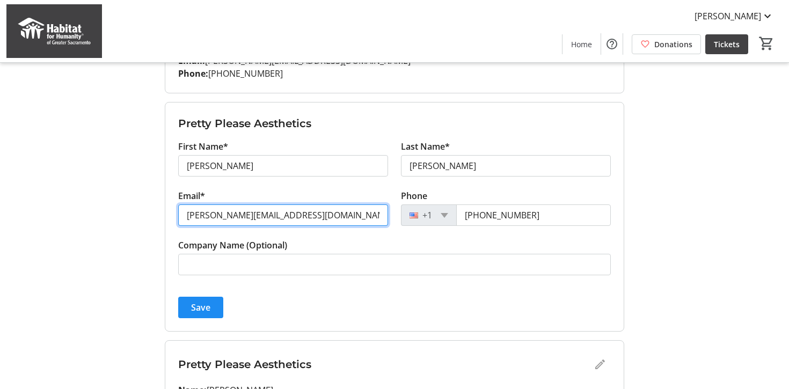
drag, startPoint x: 203, startPoint y: 217, endPoint x: 168, endPoint y: 216, distance: 35.4
click at [168, 216] on form "Pretty Please Aesthetics First Name* [PERSON_NAME] Last Name* [PERSON_NAME] Ema…" at bounding box center [394, 217] width 458 height 229
type input "[PERSON_NAME][EMAIL_ADDRESS][DOMAIN_NAME]"
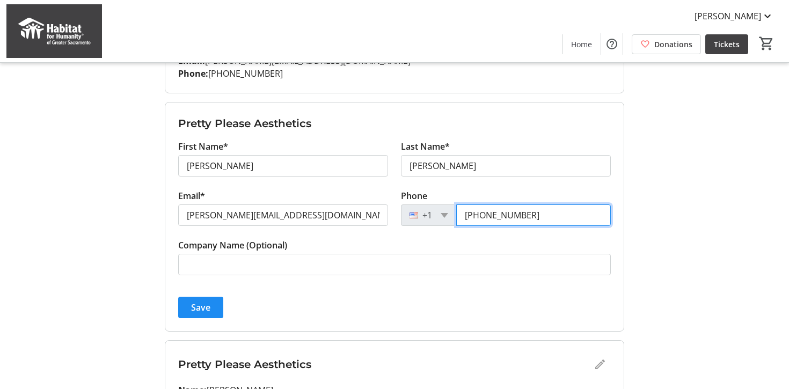
click at [521, 216] on input "[PHONE_NUMBER]" at bounding box center [533, 214] width 155 height 21
type input "[PHONE_NUMBER]"
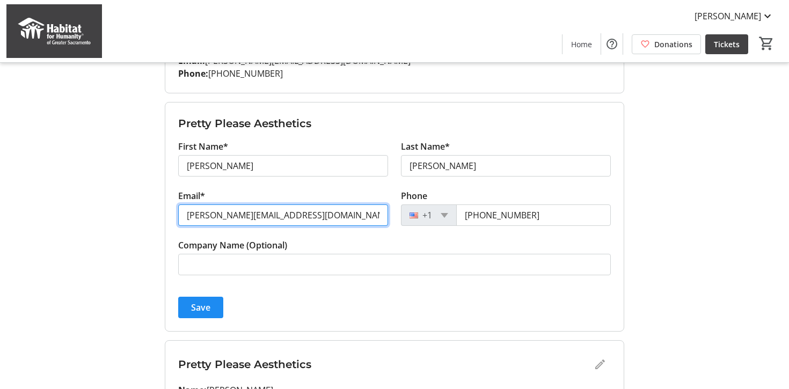
click at [203, 215] on input "[PERSON_NAME][EMAIL_ADDRESS][DOMAIN_NAME]" at bounding box center [283, 214] width 210 height 21
type input "[PERSON_NAME][EMAIL_ADDRESS][DOMAIN_NAME]"
click at [194, 309] on span "Save" at bounding box center [200, 307] width 19 height 13
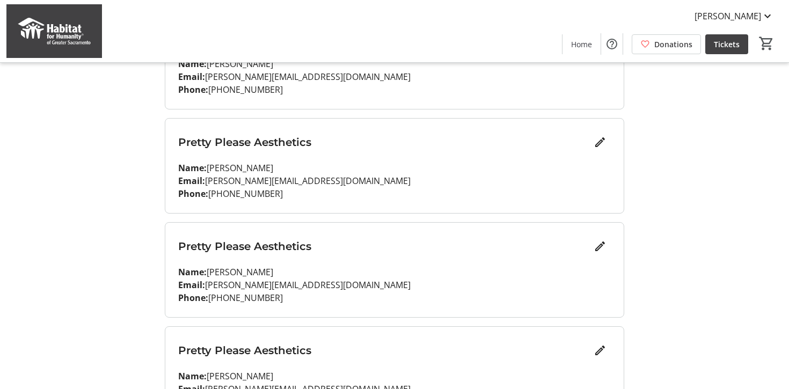
scroll to position [710, 0]
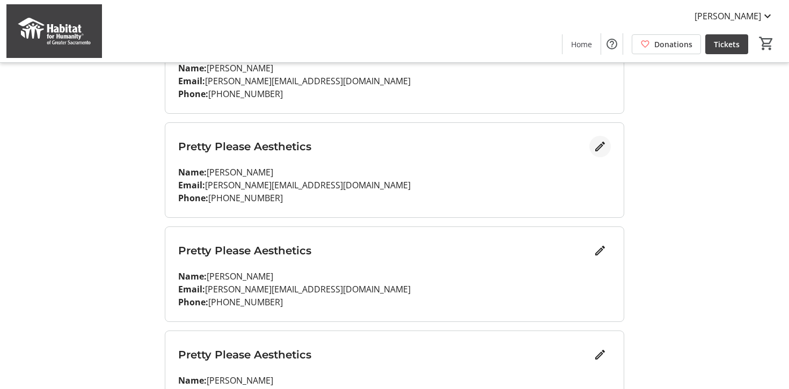
click at [604, 147] on mat-icon "Edit" at bounding box center [600, 146] width 13 height 13
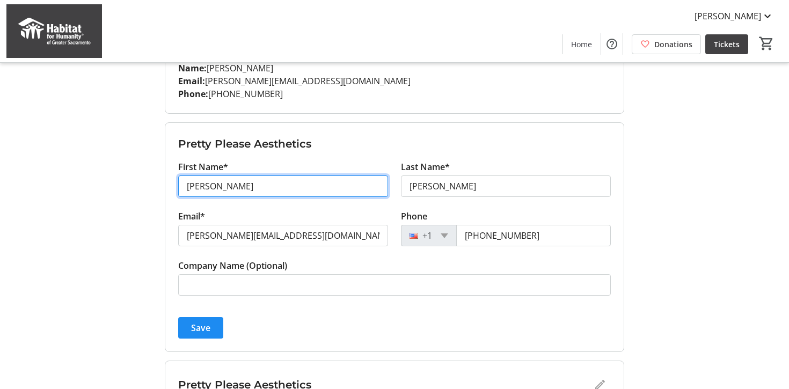
click at [244, 191] on input "[PERSON_NAME]" at bounding box center [283, 186] width 210 height 21
type input "[PERSON_NAME]"
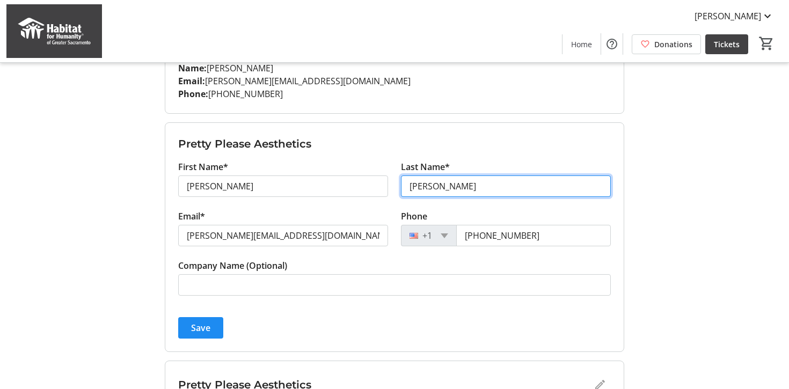
type input "[PERSON_NAME]"
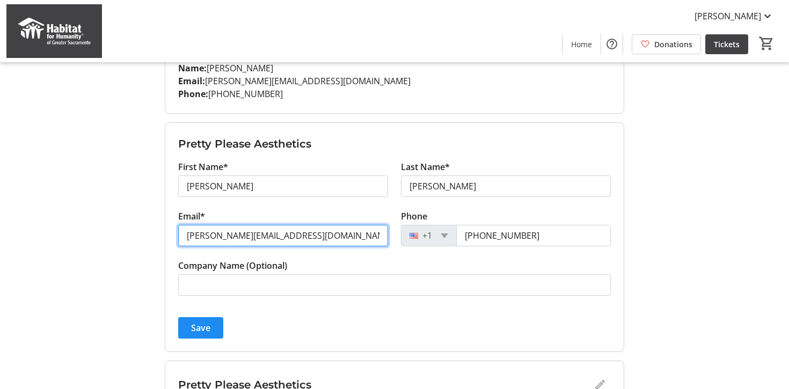
click at [198, 238] on input "[PERSON_NAME][EMAIL_ADDRESS][DOMAIN_NAME]" at bounding box center [283, 235] width 210 height 21
click at [207, 237] on input "[PERSON_NAME][EMAIL_ADDRESS][DOMAIN_NAME]" at bounding box center [283, 235] width 210 height 21
drag, startPoint x: 205, startPoint y: 236, endPoint x: 192, endPoint y: 237, distance: 13.4
click at [192, 237] on input "[PERSON_NAME][EMAIL_ADDRESS][DOMAIN_NAME]" at bounding box center [283, 235] width 210 height 21
type input "[PERSON_NAME][EMAIL_ADDRESS][DOMAIN_NAME]"
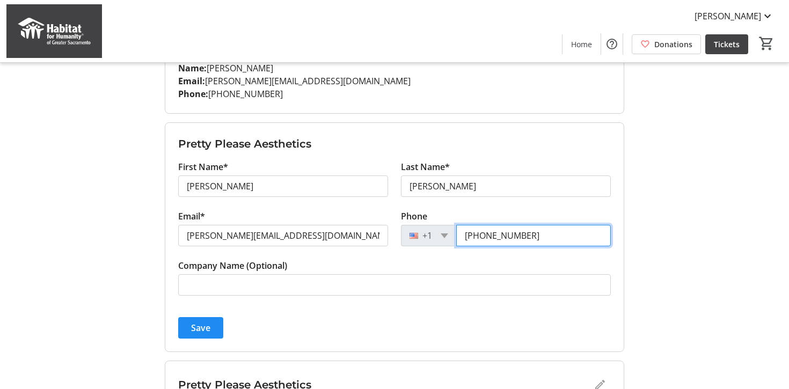
click at [499, 235] on input "[PHONE_NUMBER]" at bounding box center [533, 235] width 155 height 21
type input "[PHONE_NUMBER]"
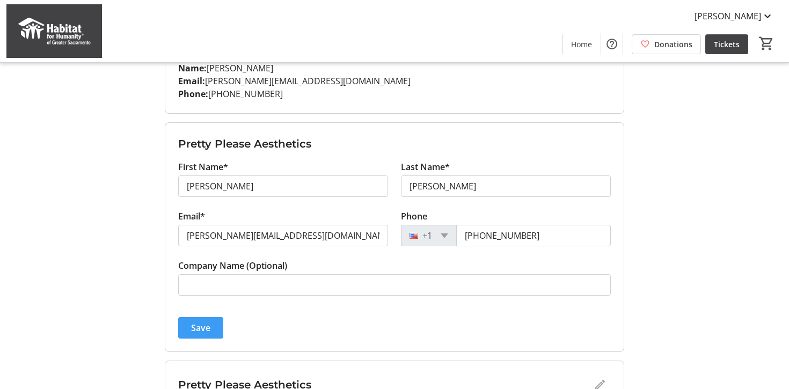
click at [203, 326] on span "Save" at bounding box center [200, 327] width 19 height 13
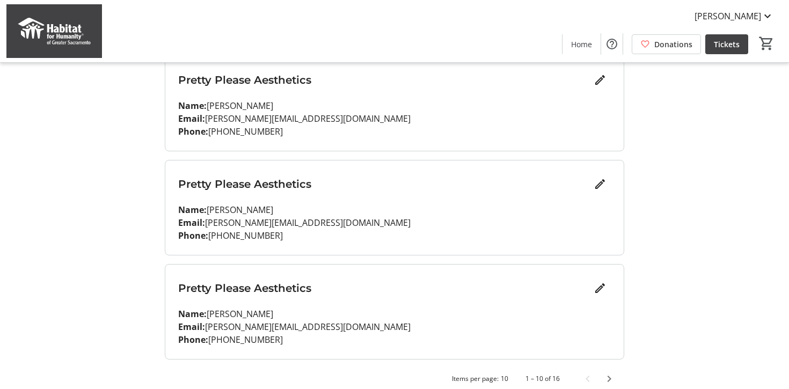
scroll to position [894, 0]
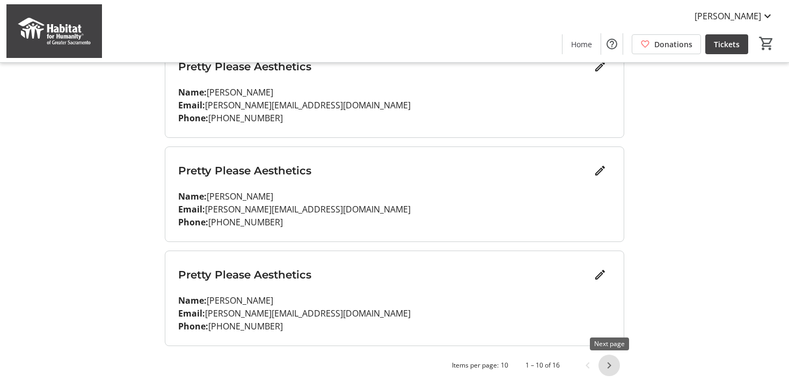
click at [606, 365] on span "Next page" at bounding box center [608, 365] width 21 height 21
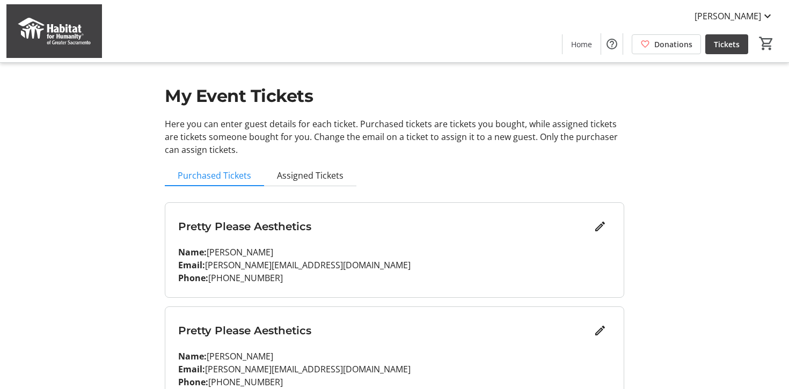
scroll to position [478, 0]
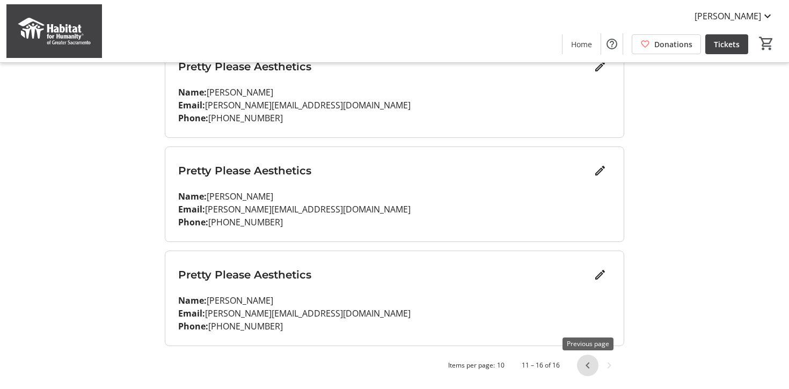
click at [586, 365] on span "Previous page" at bounding box center [587, 365] width 21 height 21
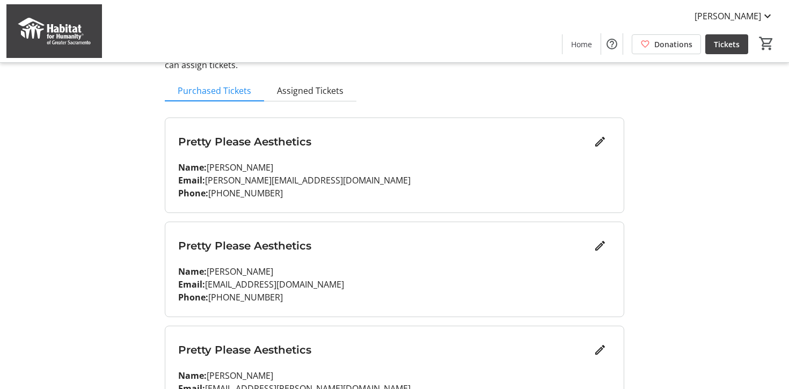
scroll to position [894, 0]
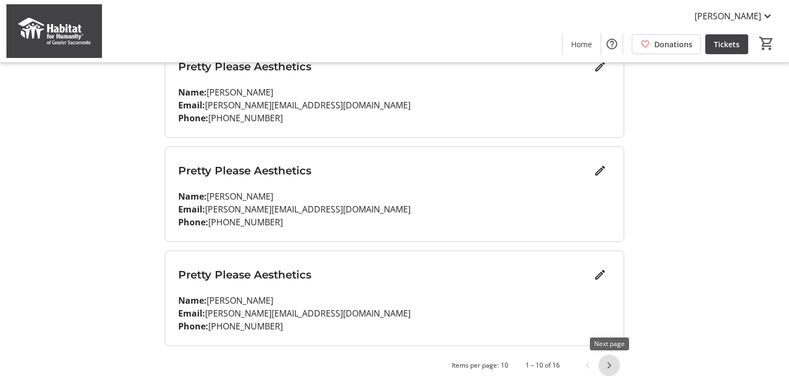
click at [605, 368] on span "Next page" at bounding box center [608, 365] width 21 height 21
